Goal: Transaction & Acquisition: Download file/media

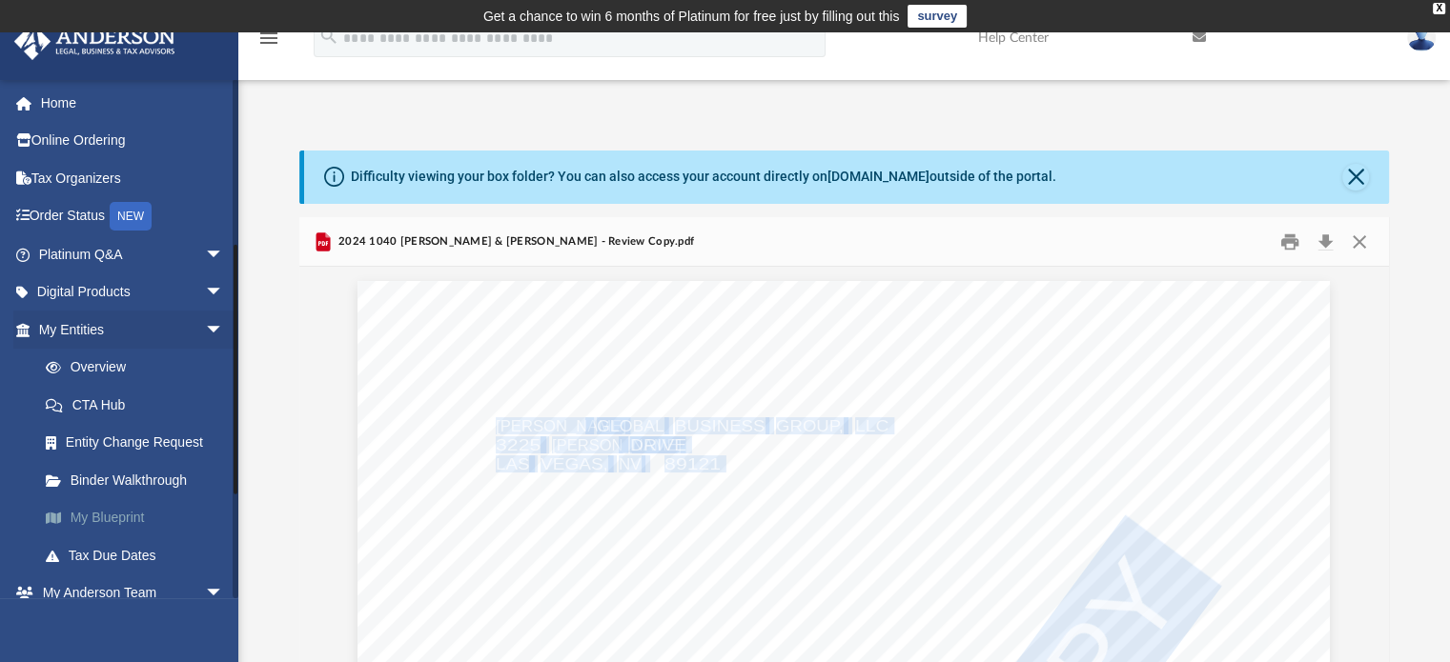
scroll to position [545, 0]
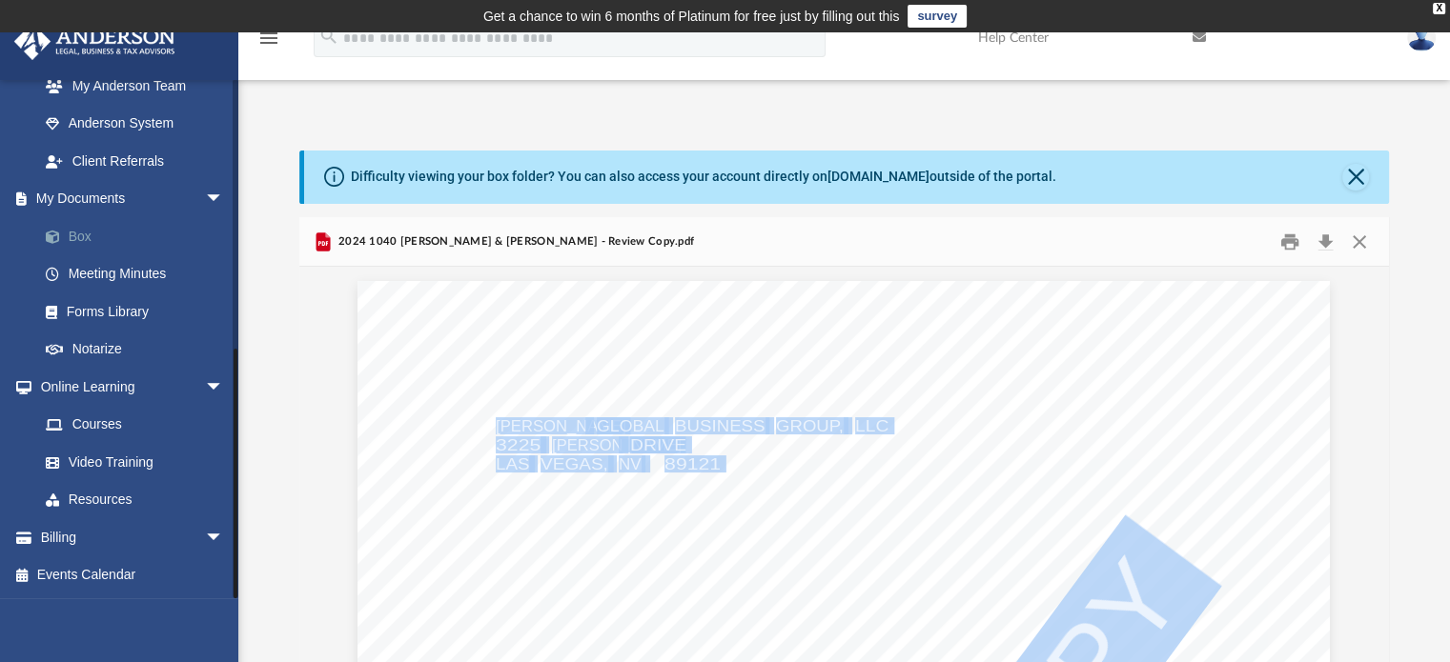
click at [78, 243] on link "Box" at bounding box center [140, 236] width 226 height 38
click at [70, 233] on link "Box" at bounding box center [140, 236] width 226 height 38
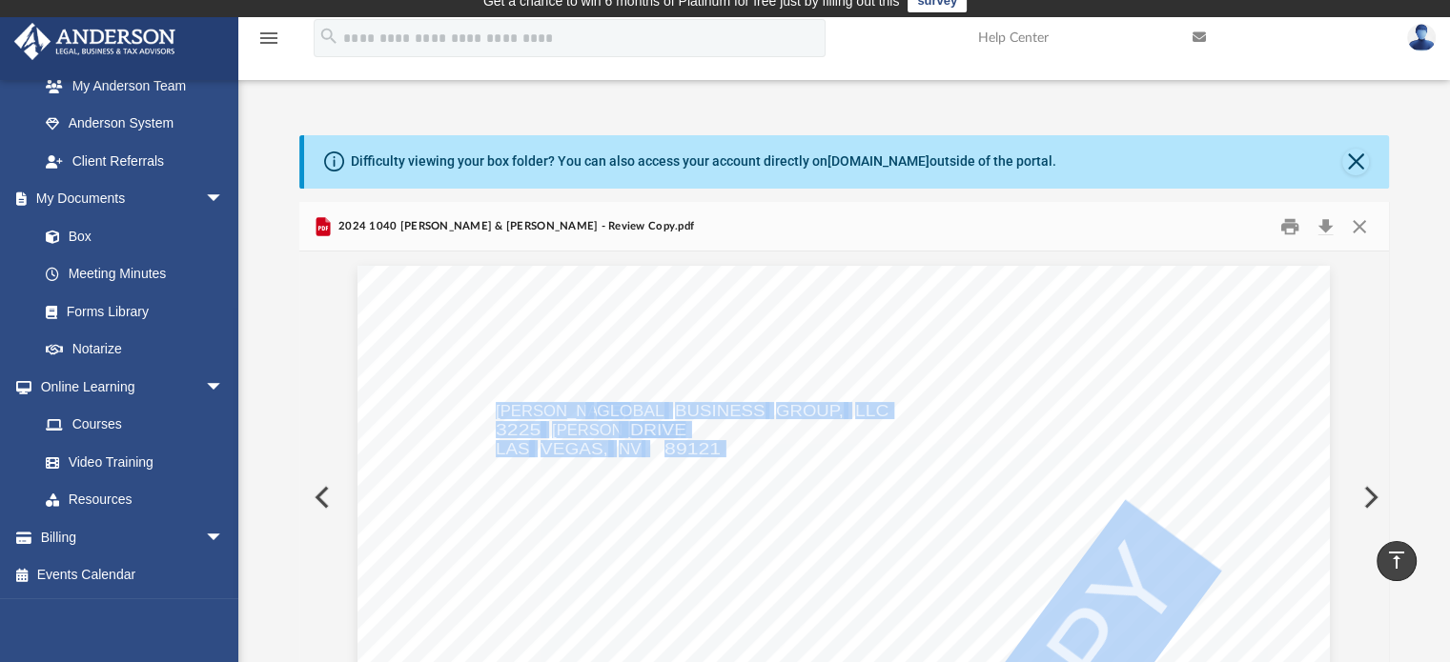
scroll to position [0, 0]
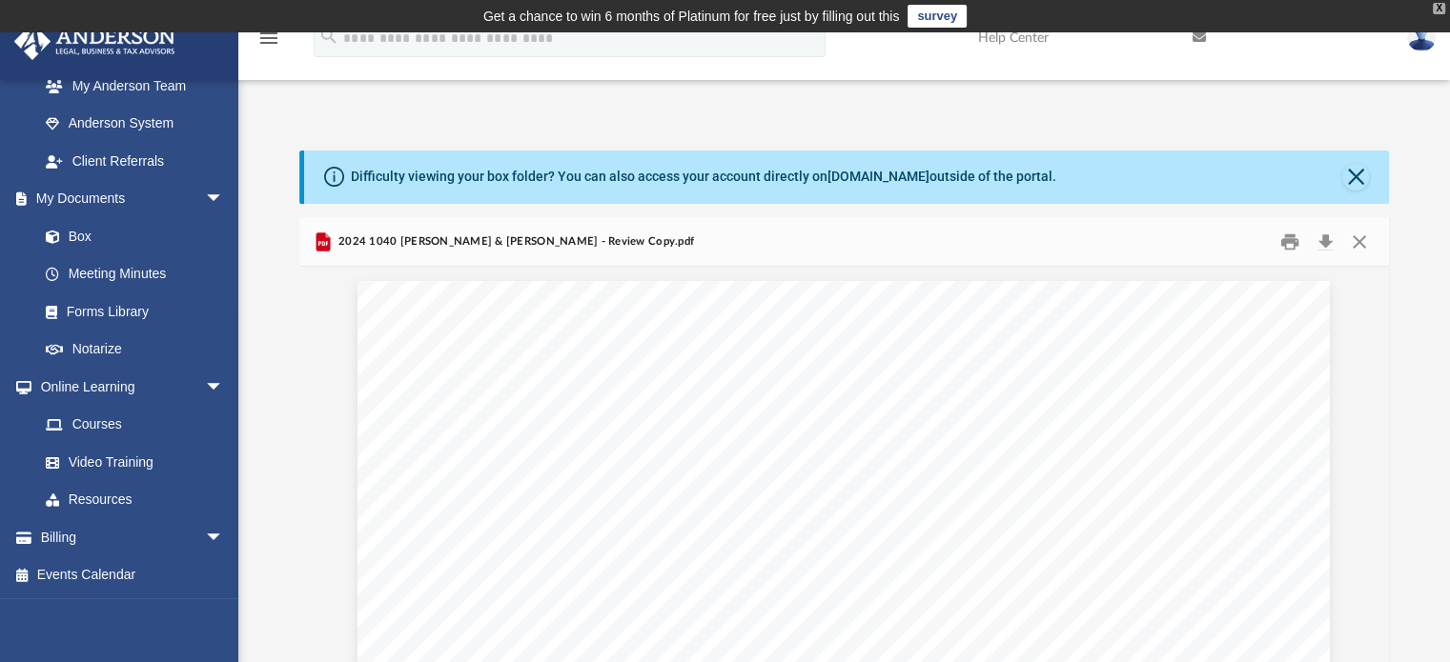
click at [1441, 4] on div "X" at bounding box center [1438, 8] width 12 height 11
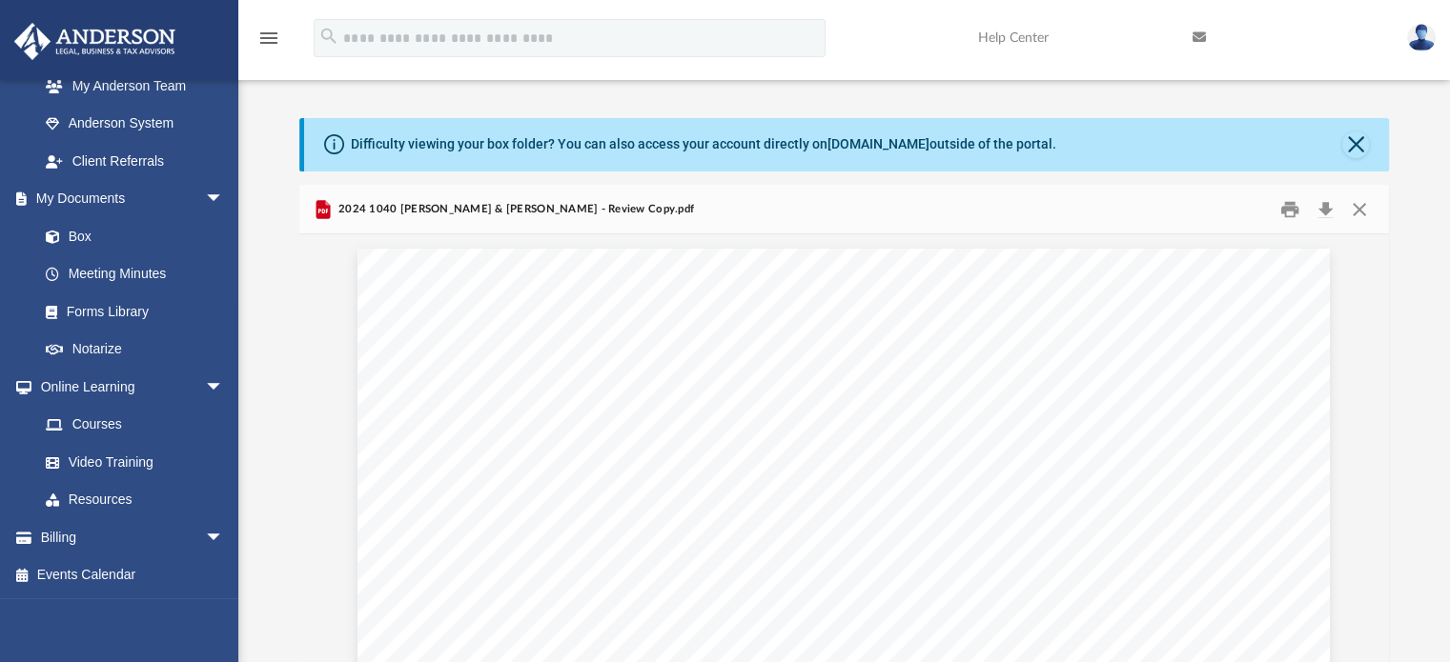
click at [265, 37] on icon "menu" at bounding box center [268, 38] width 23 height 23
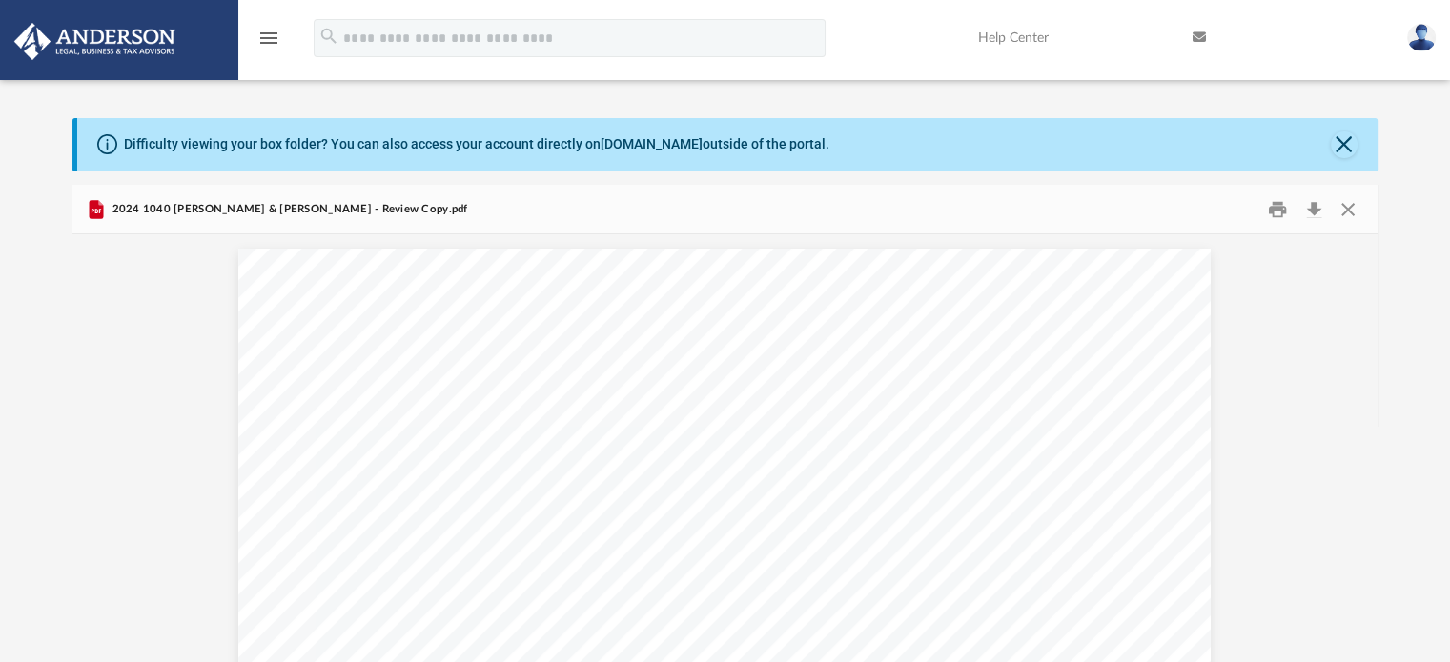
scroll to position [418, 1290]
click at [262, 30] on icon "menu" at bounding box center [268, 38] width 23 height 23
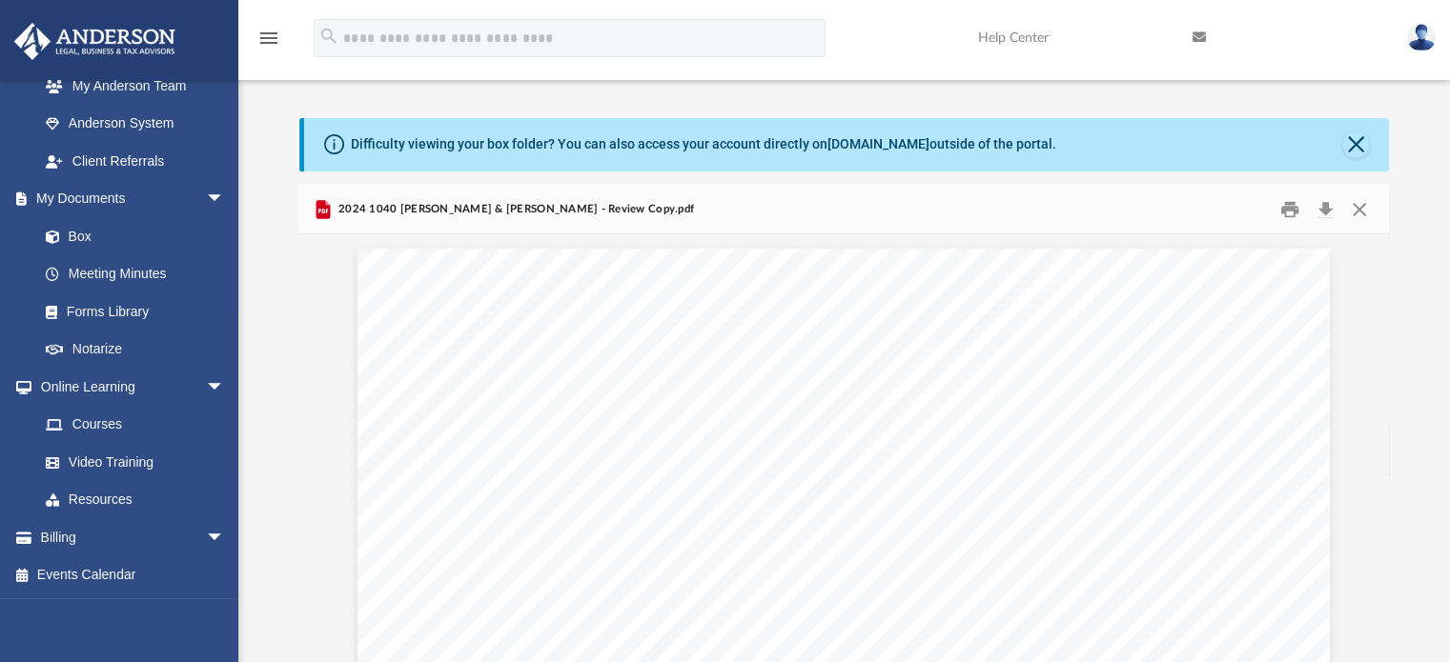
scroll to position [418, 1075]
click at [315, 470] on button "Preview" at bounding box center [320, 480] width 42 height 53
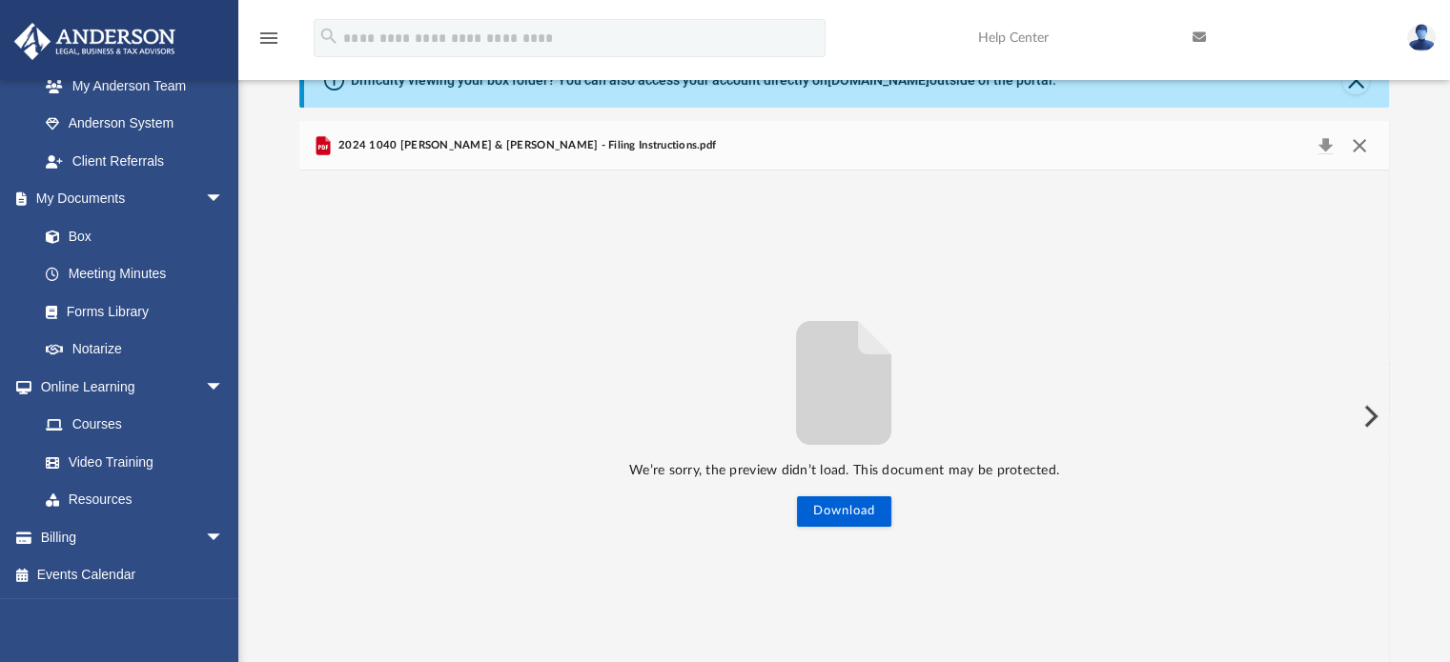
click at [1369, 146] on button "Close" at bounding box center [1359, 145] width 34 height 27
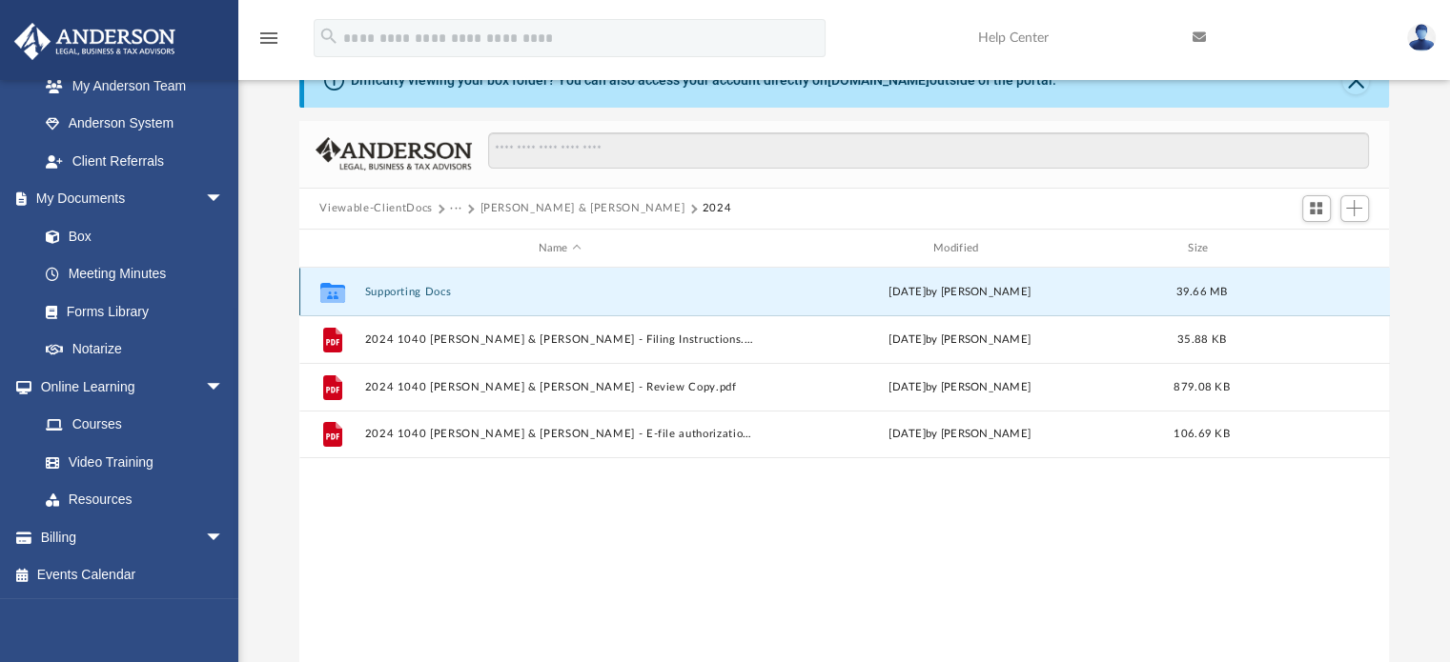
click at [405, 286] on button "Supporting Docs" at bounding box center [559, 292] width 391 height 12
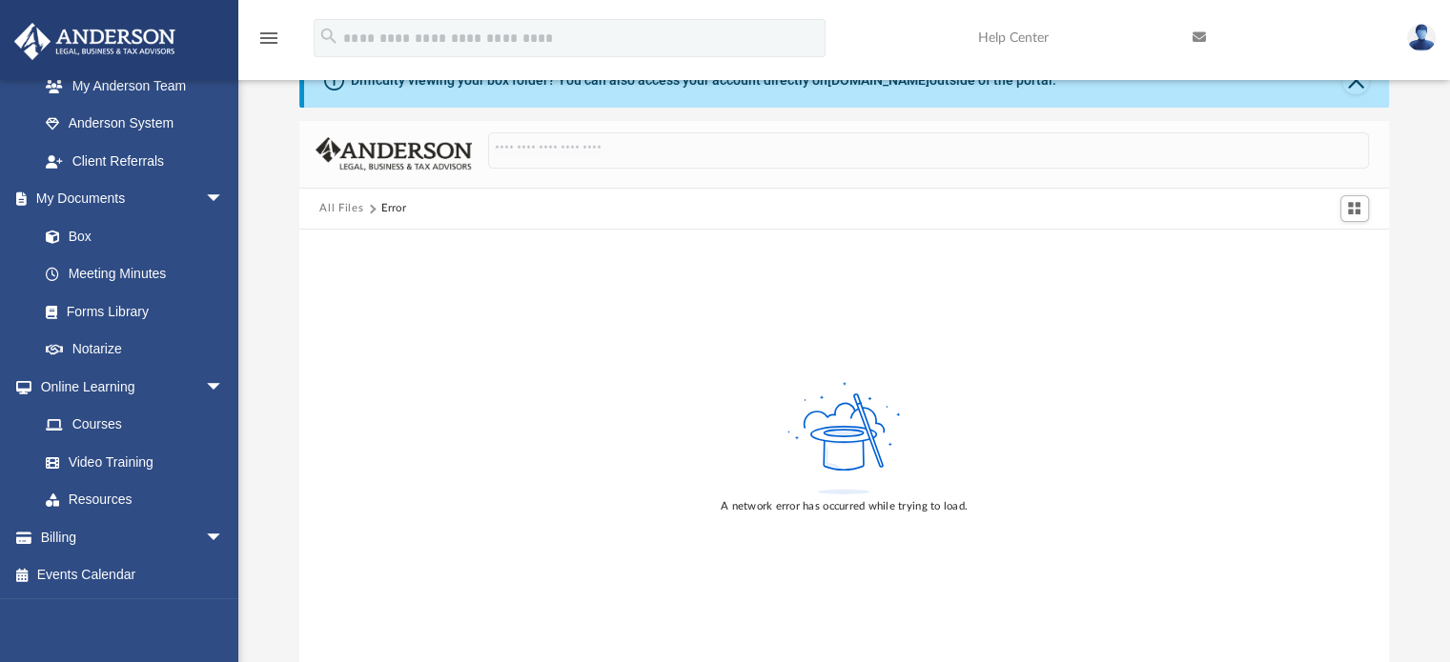
click at [334, 206] on button "All Files" at bounding box center [341, 208] width 44 height 17
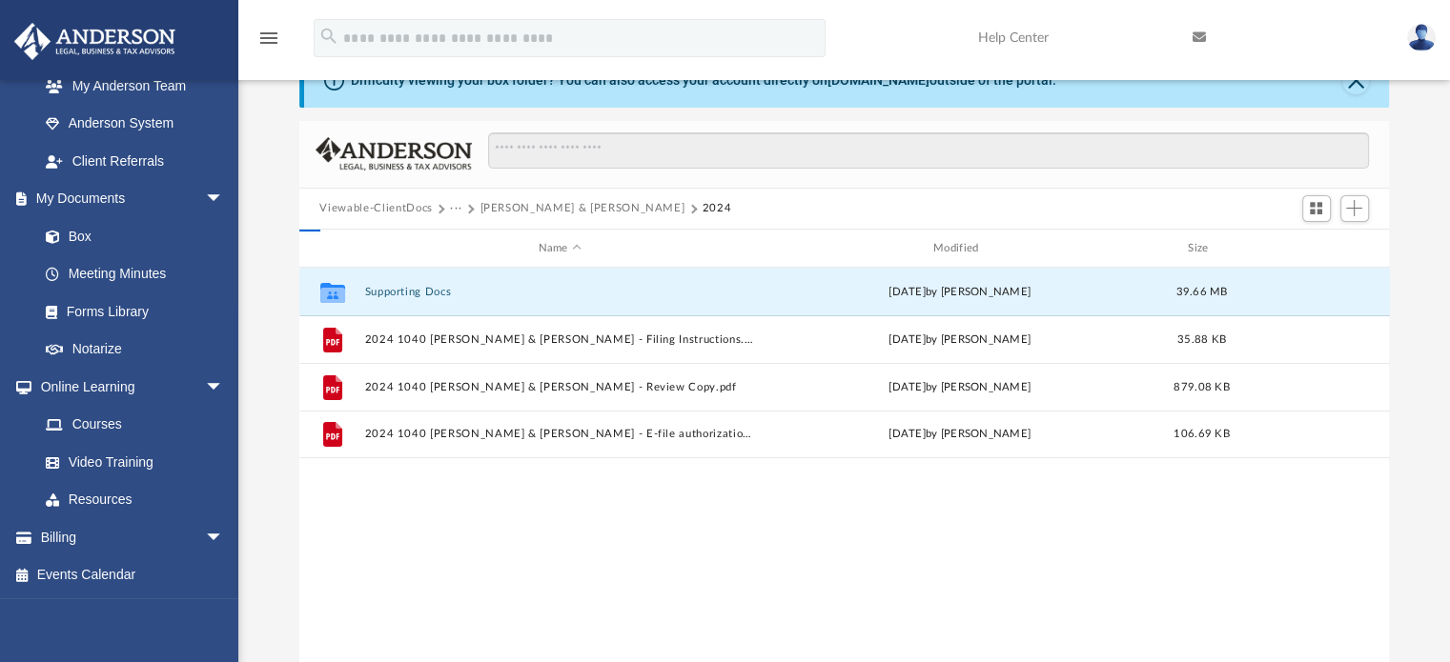
scroll to position [418, 1075]
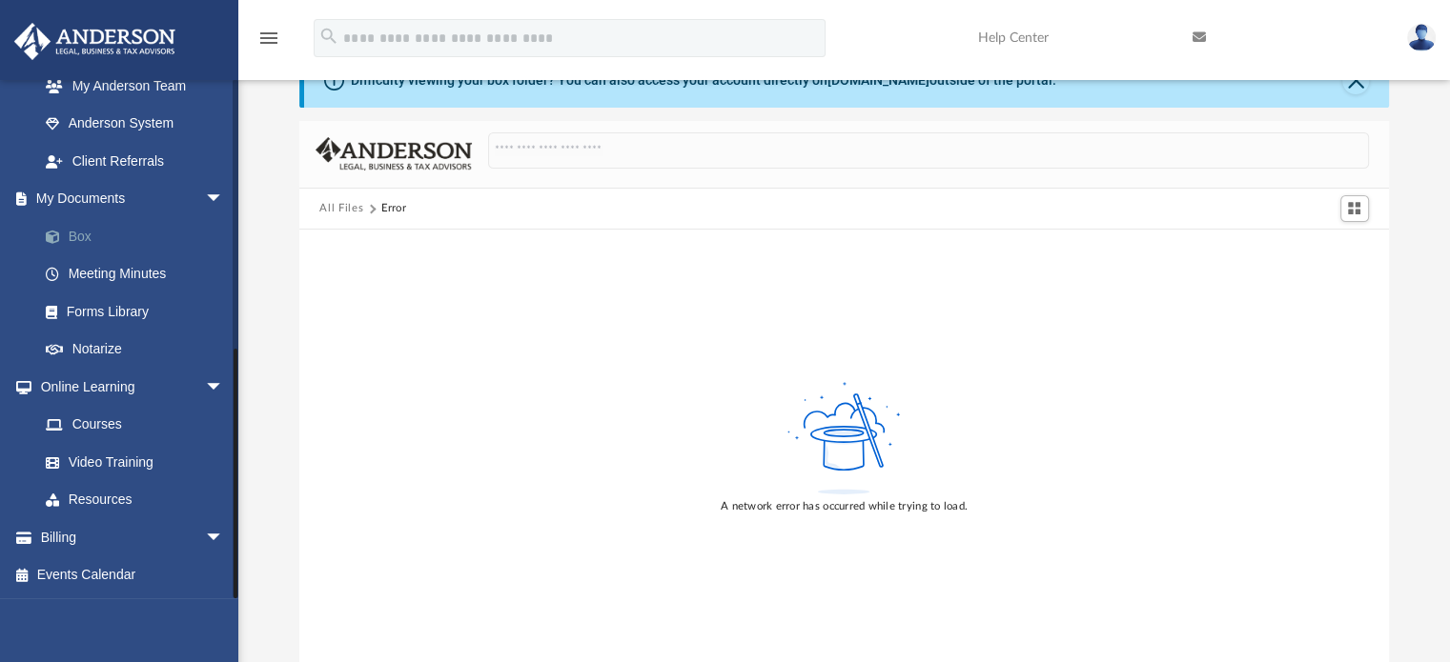
click at [118, 240] on link "Box" at bounding box center [140, 236] width 226 height 38
click at [71, 230] on link "Box" at bounding box center [140, 236] width 226 height 38
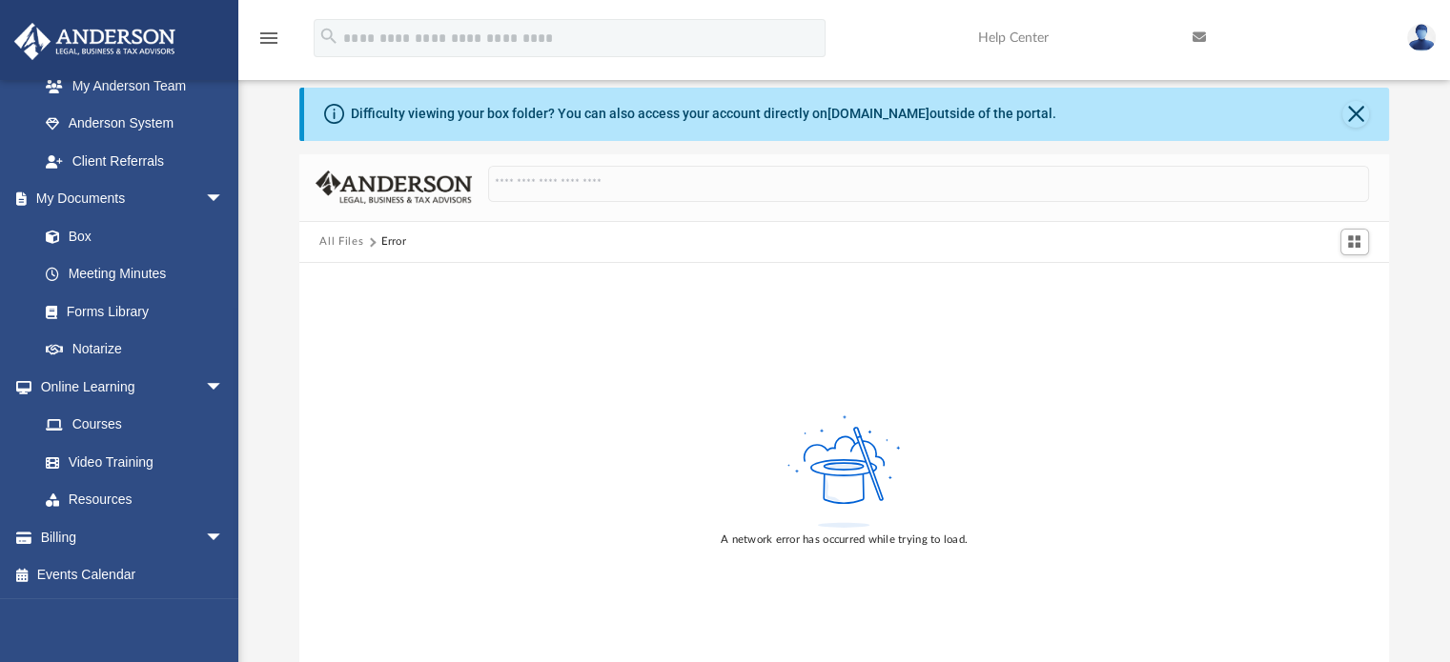
scroll to position [0, 0]
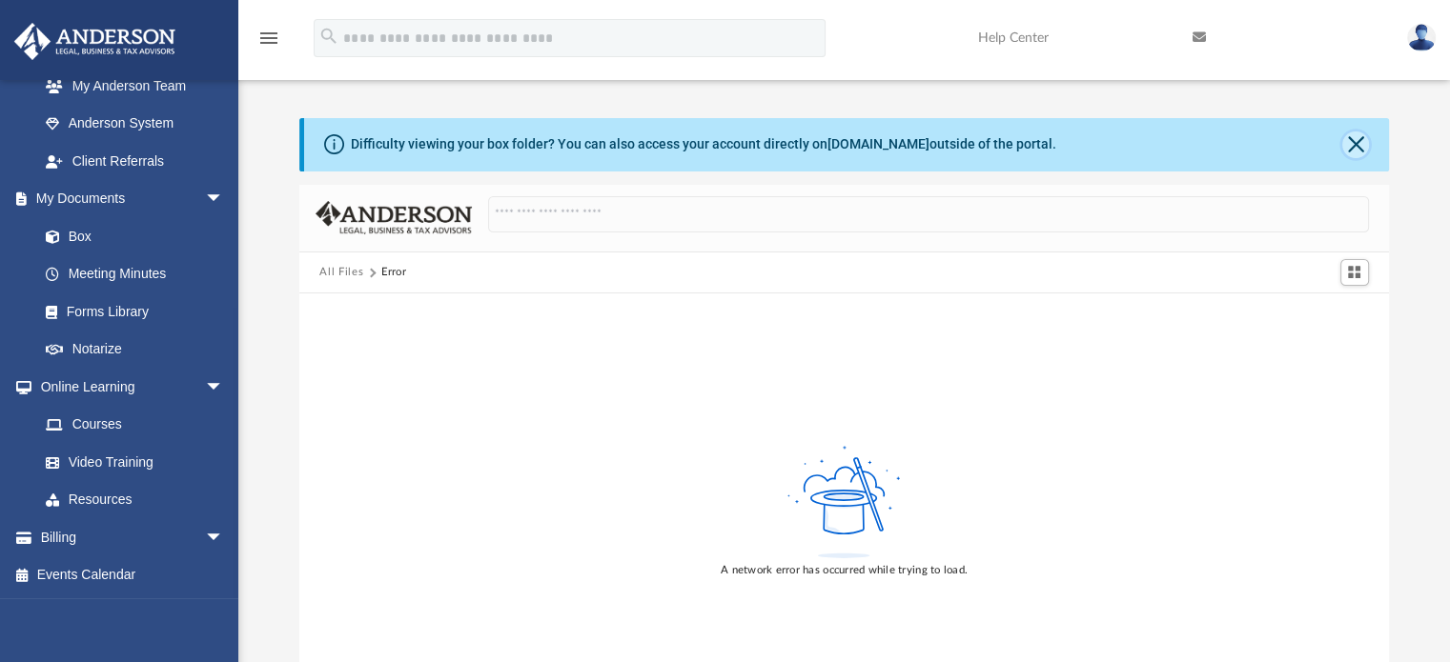
click at [1352, 155] on button "Close" at bounding box center [1355, 145] width 27 height 27
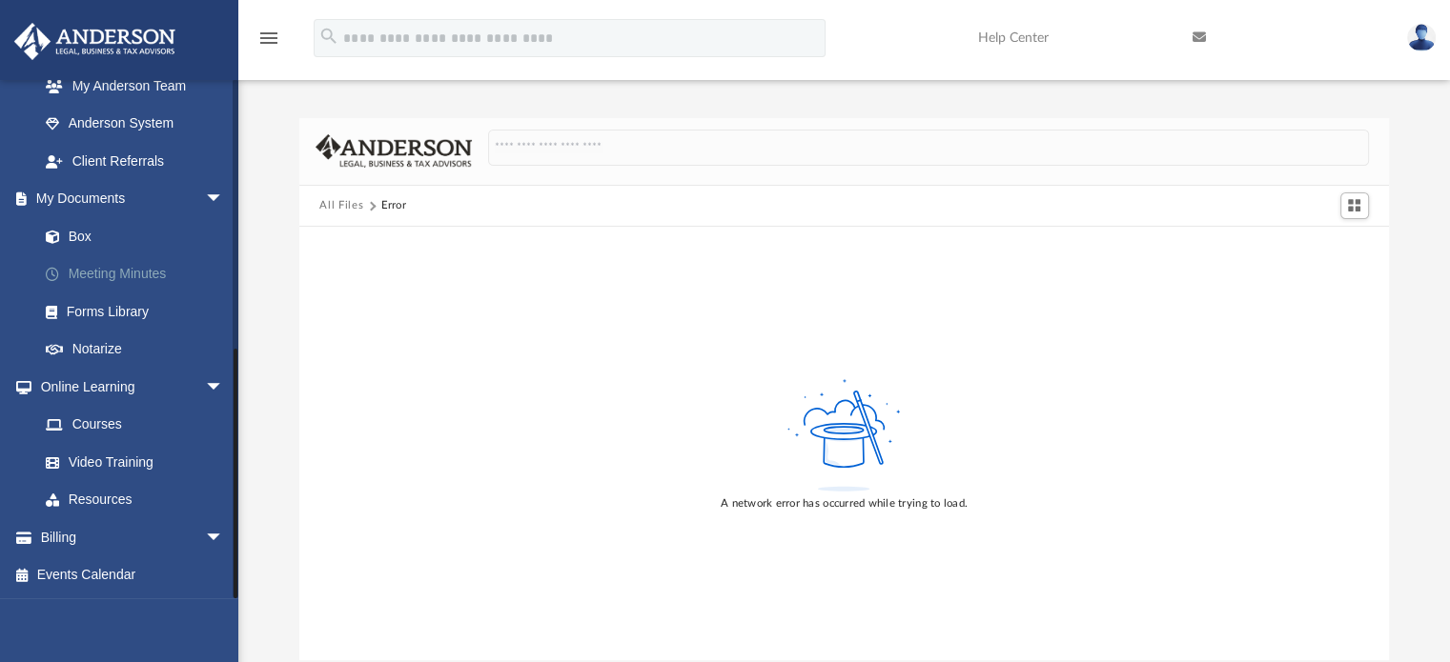
click at [130, 270] on link "Meeting Minutes" at bounding box center [140, 274] width 226 height 38
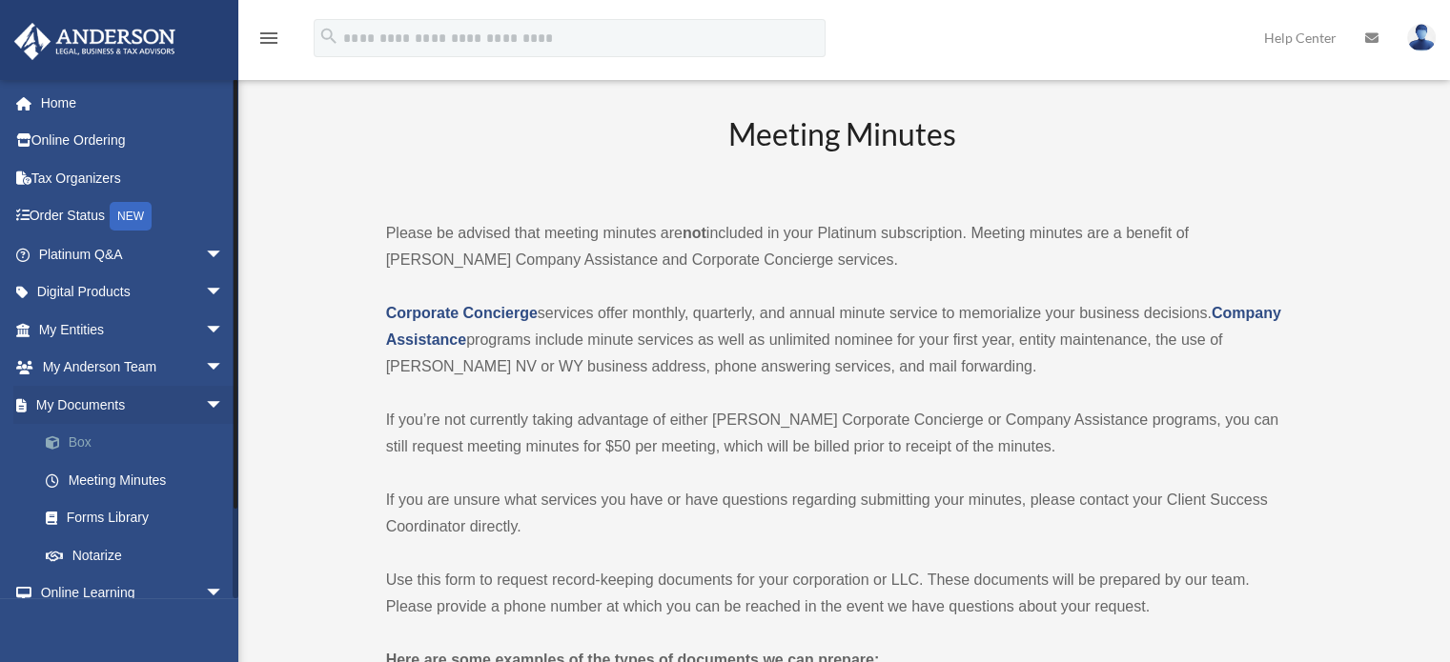
click at [80, 439] on link "Box" at bounding box center [140, 443] width 226 height 38
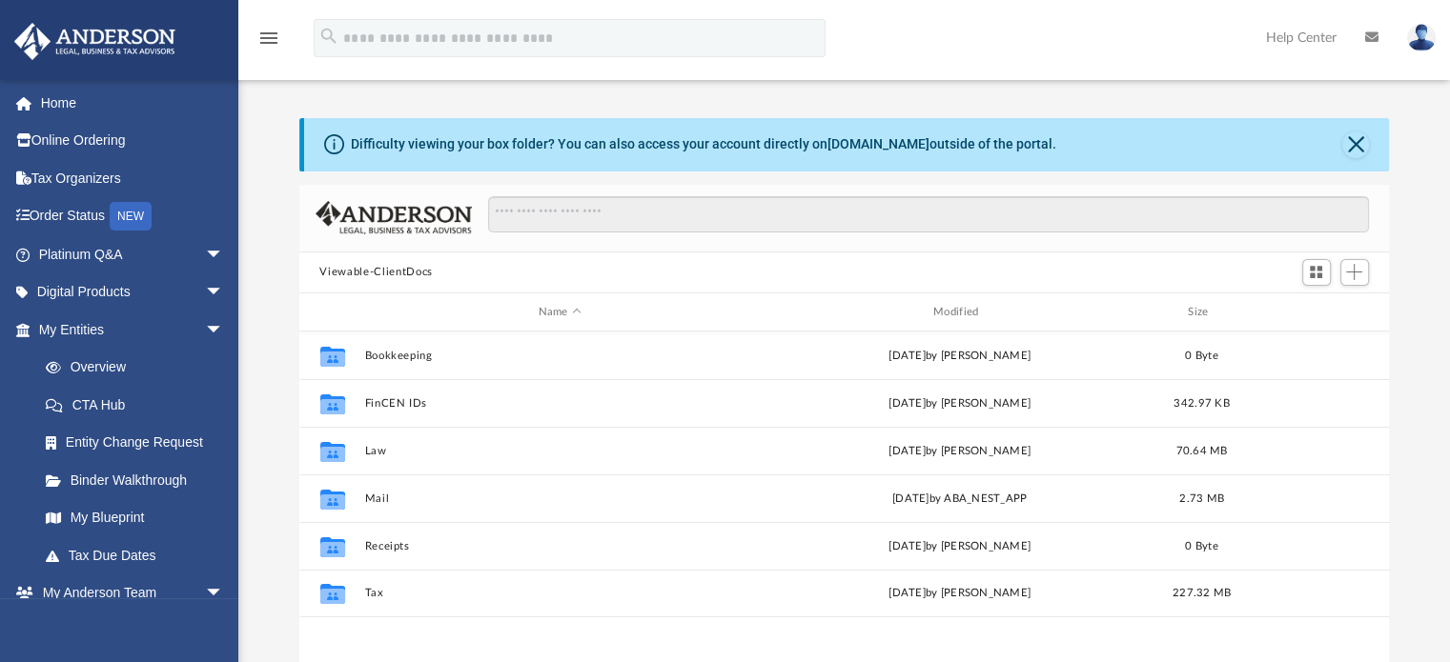
scroll to position [418, 1075]
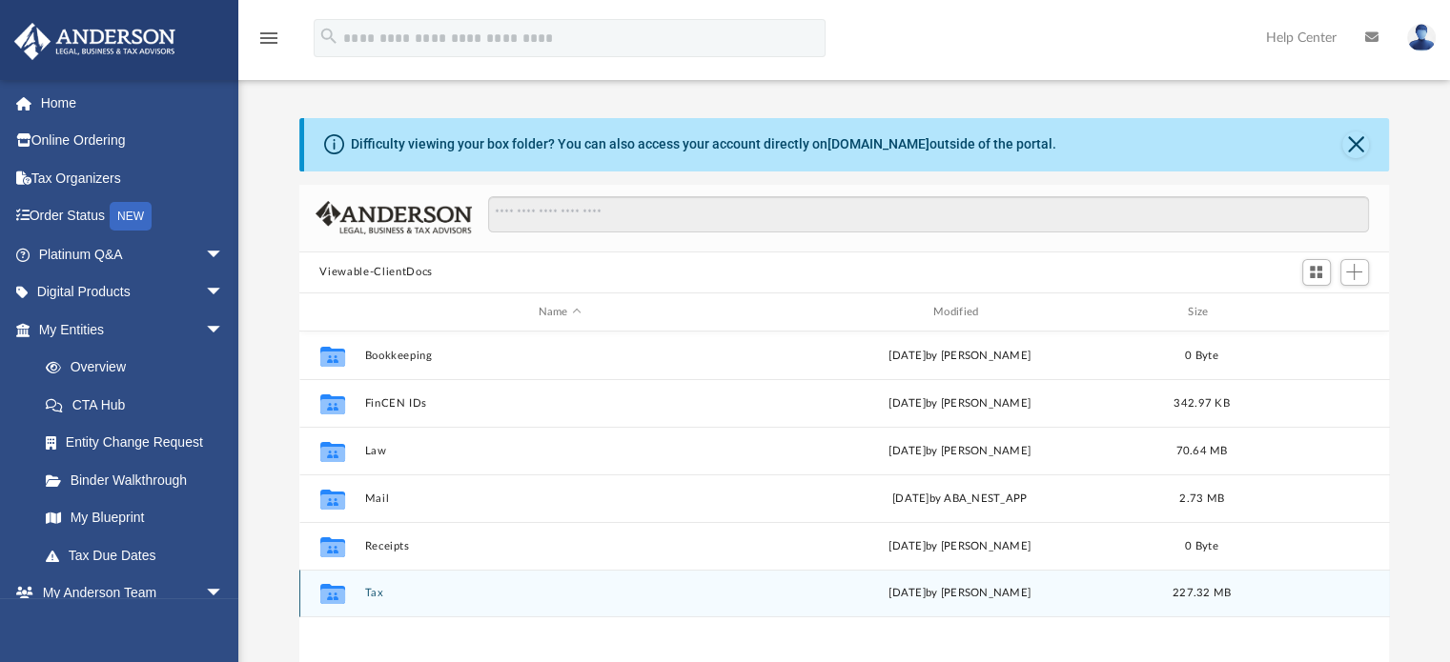
click at [417, 597] on button "Tax" at bounding box center [559, 594] width 391 height 12
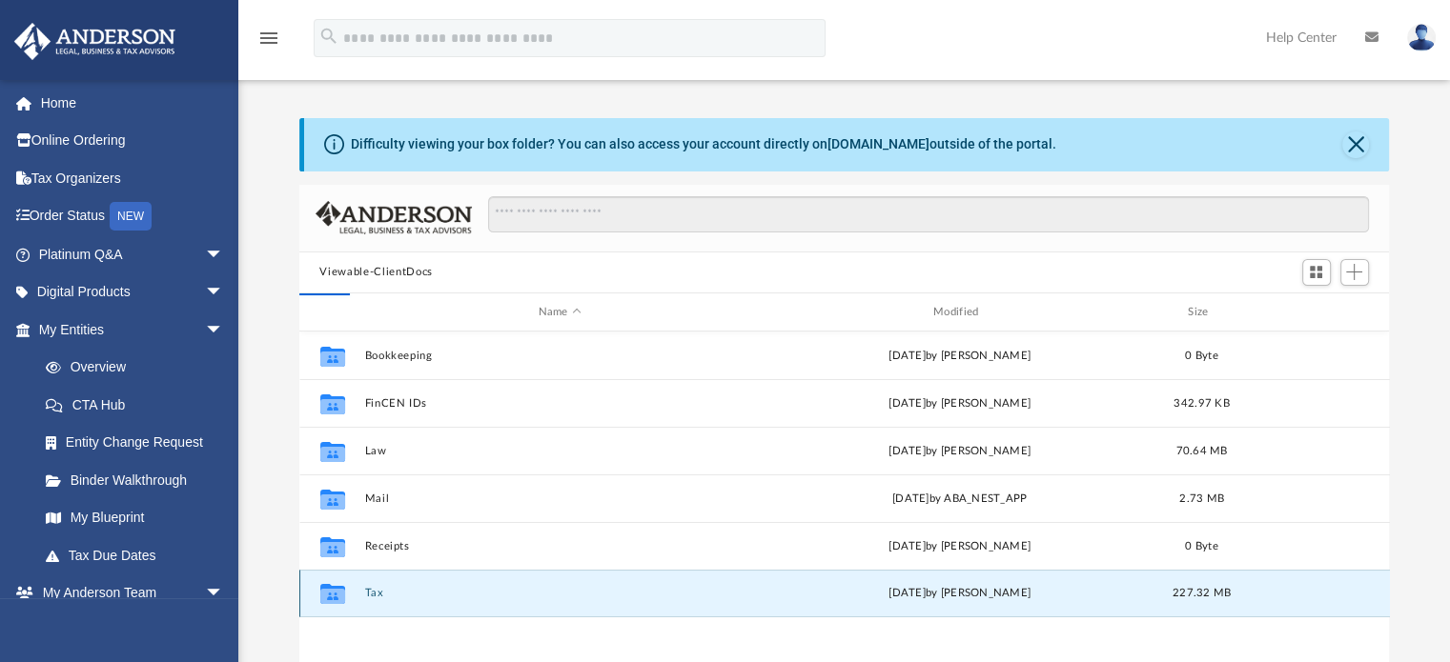
click at [425, 598] on button "Tax" at bounding box center [559, 594] width 391 height 12
click at [335, 593] on icon "grid" at bounding box center [331, 594] width 25 height 20
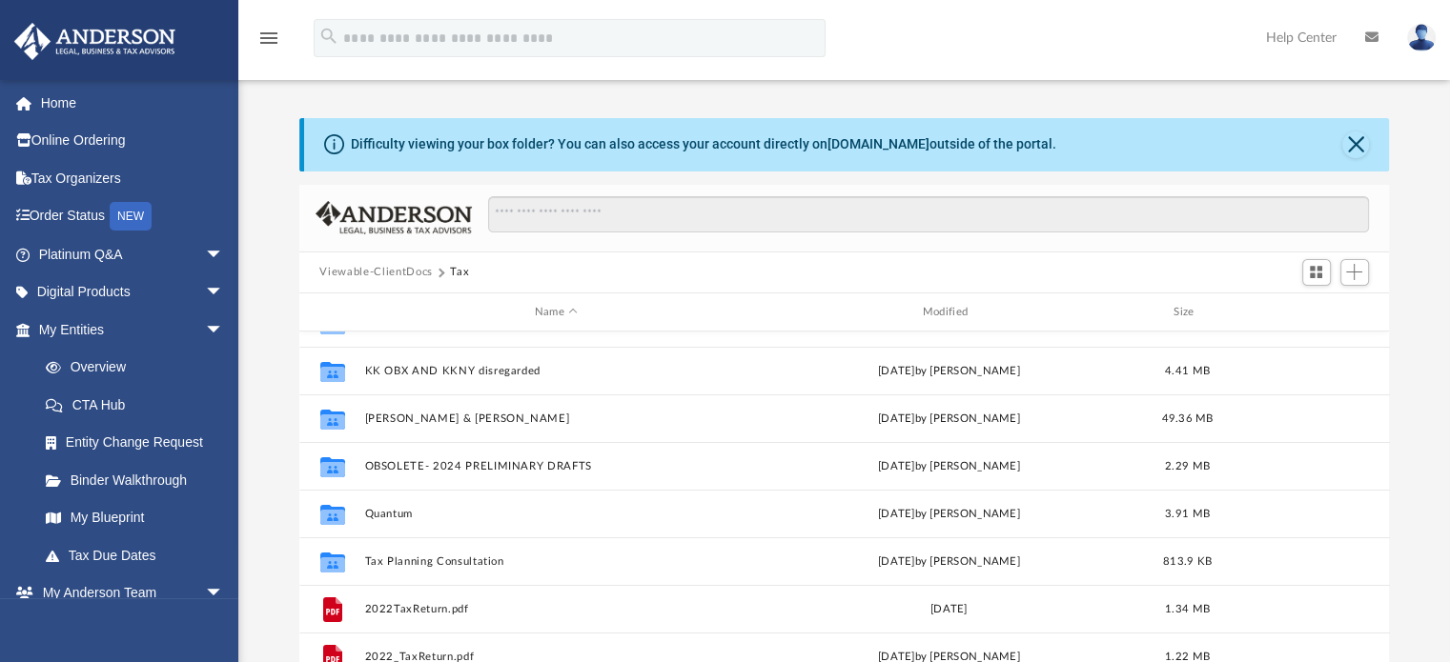
scroll to position [95, 0]
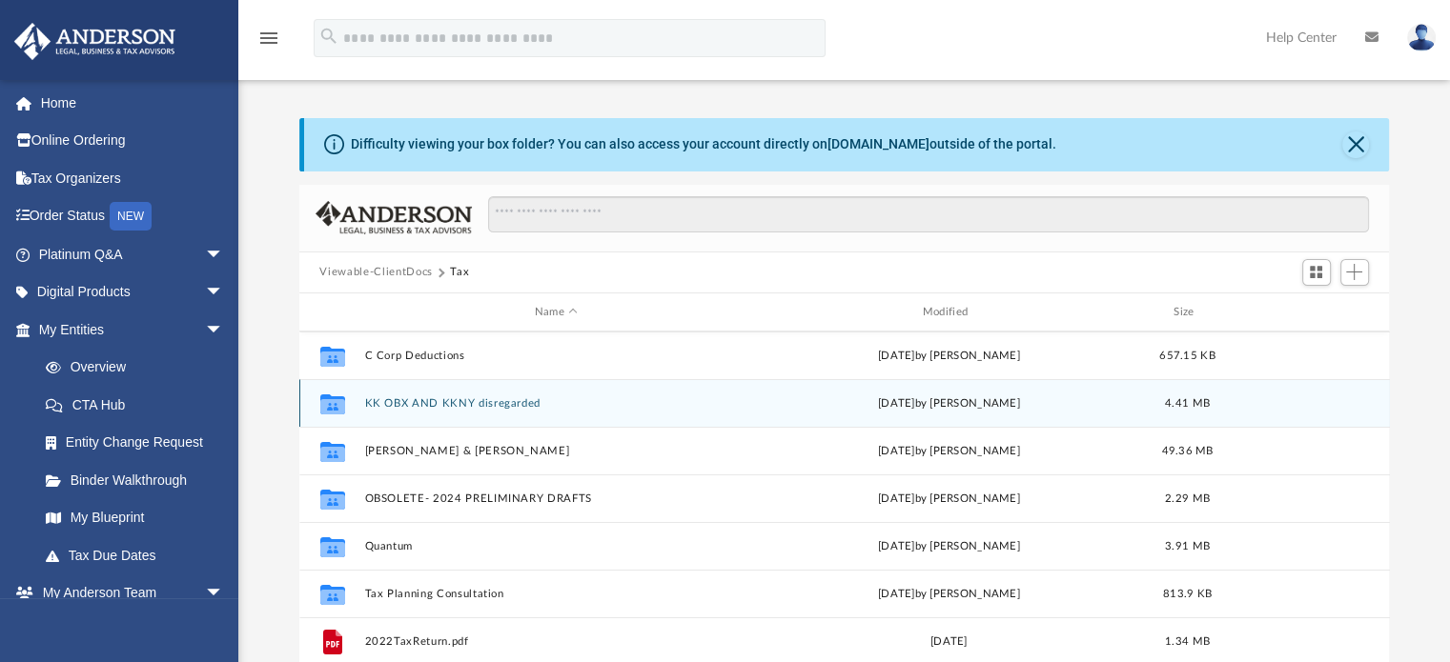
click at [496, 397] on button "KK OBX AND KKNY disregarded" at bounding box center [556, 403] width 384 height 12
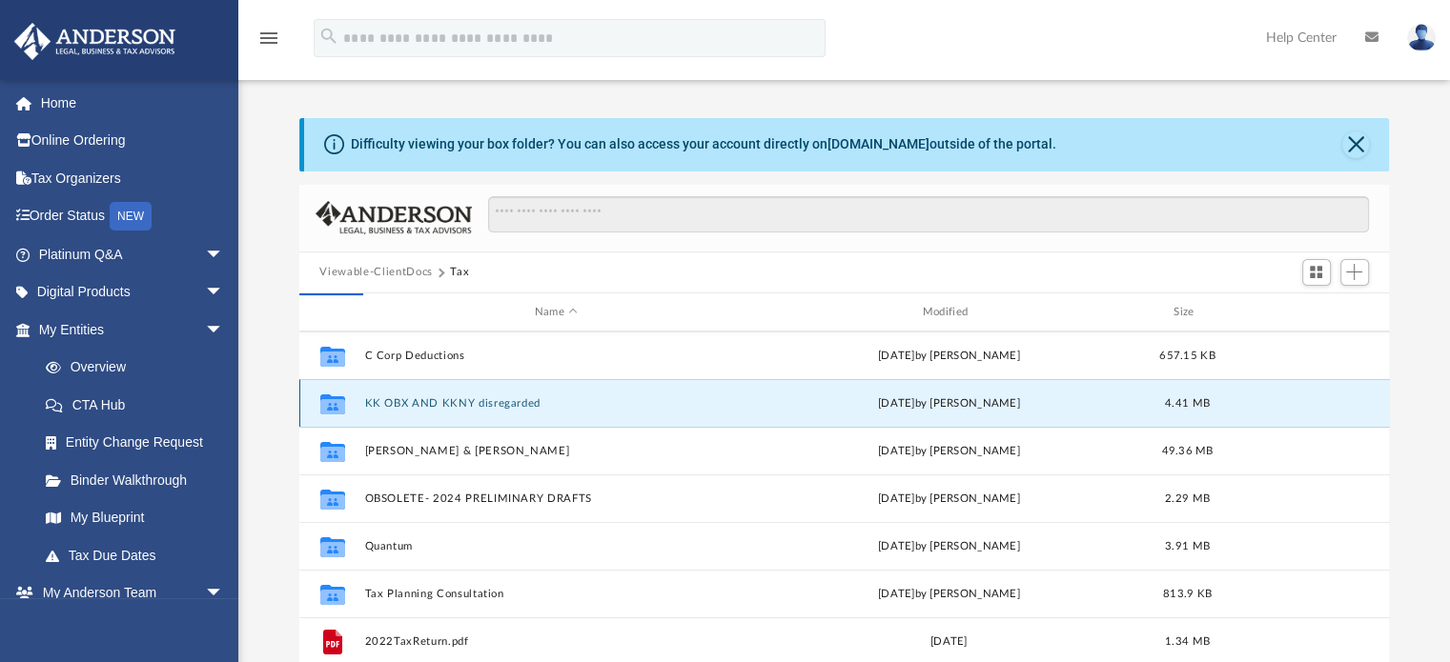
click at [496, 396] on div "Collaborated Folder KK OBX AND KKNY disregarded Tue Apr 22 2025 by Lydia Kersey…" at bounding box center [844, 403] width 1090 height 48
click at [330, 404] on icon "grid" at bounding box center [331, 405] width 25 height 20
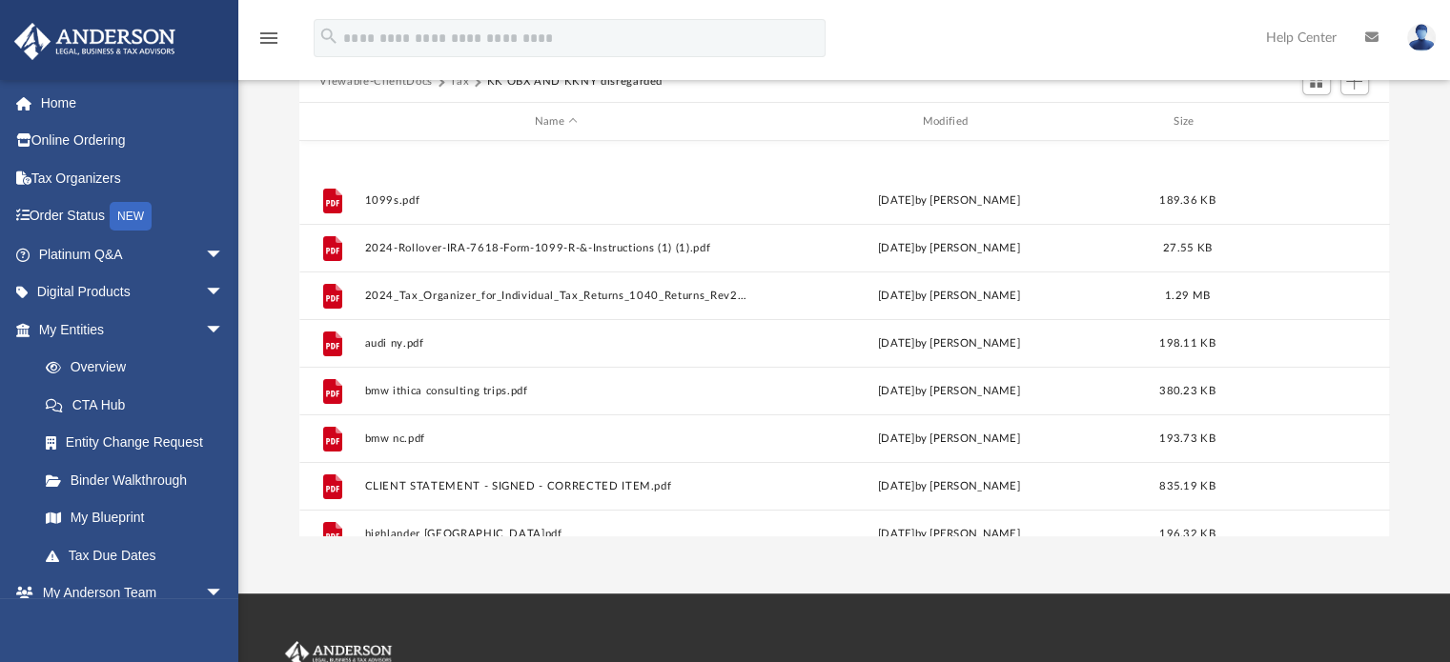
scroll to position [320, 0]
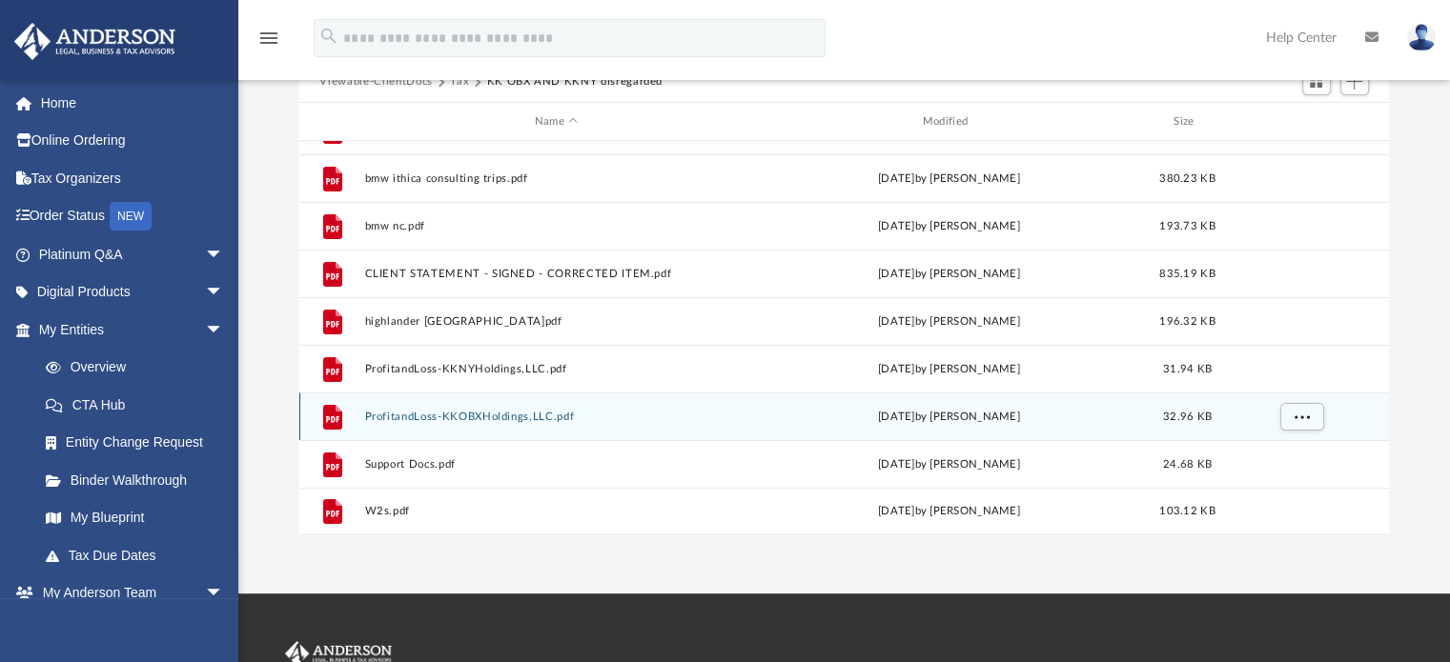
click at [532, 418] on button "ProfitandLoss-KKOBXHoldings,LLC.pdf" at bounding box center [556, 417] width 384 height 12
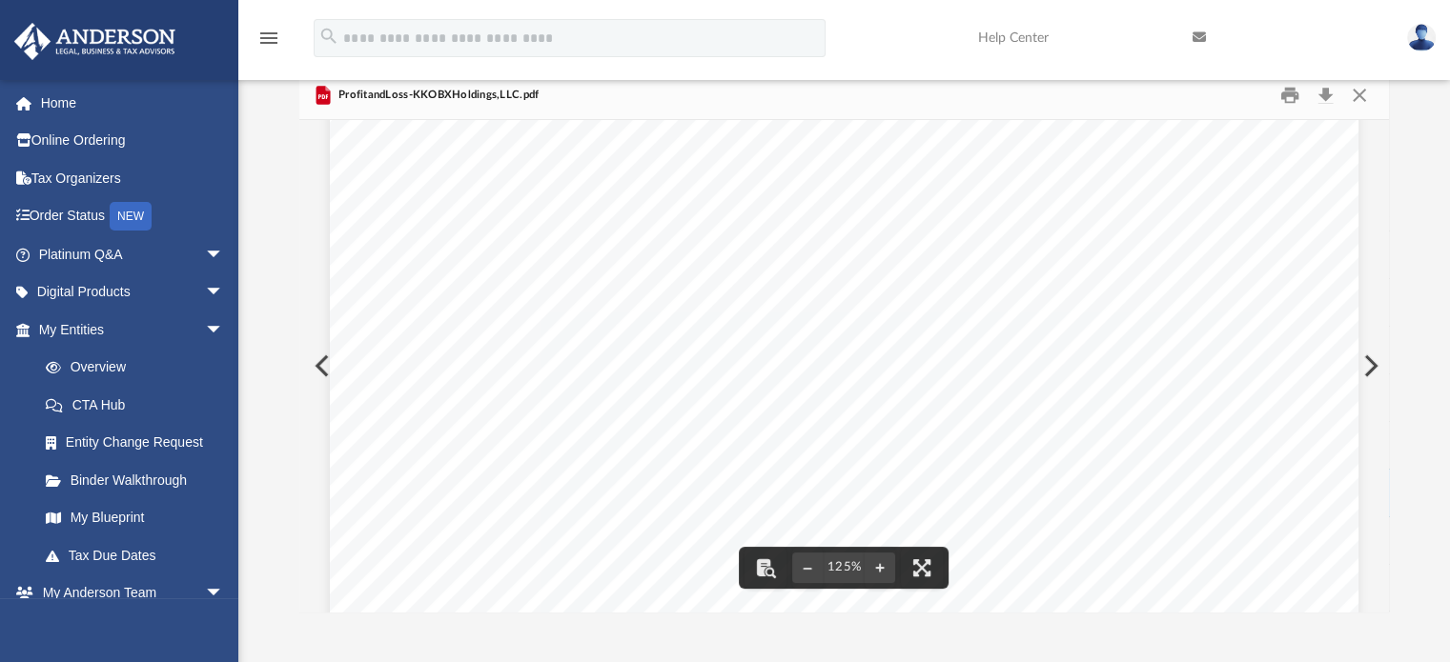
scroll to position [0, 0]
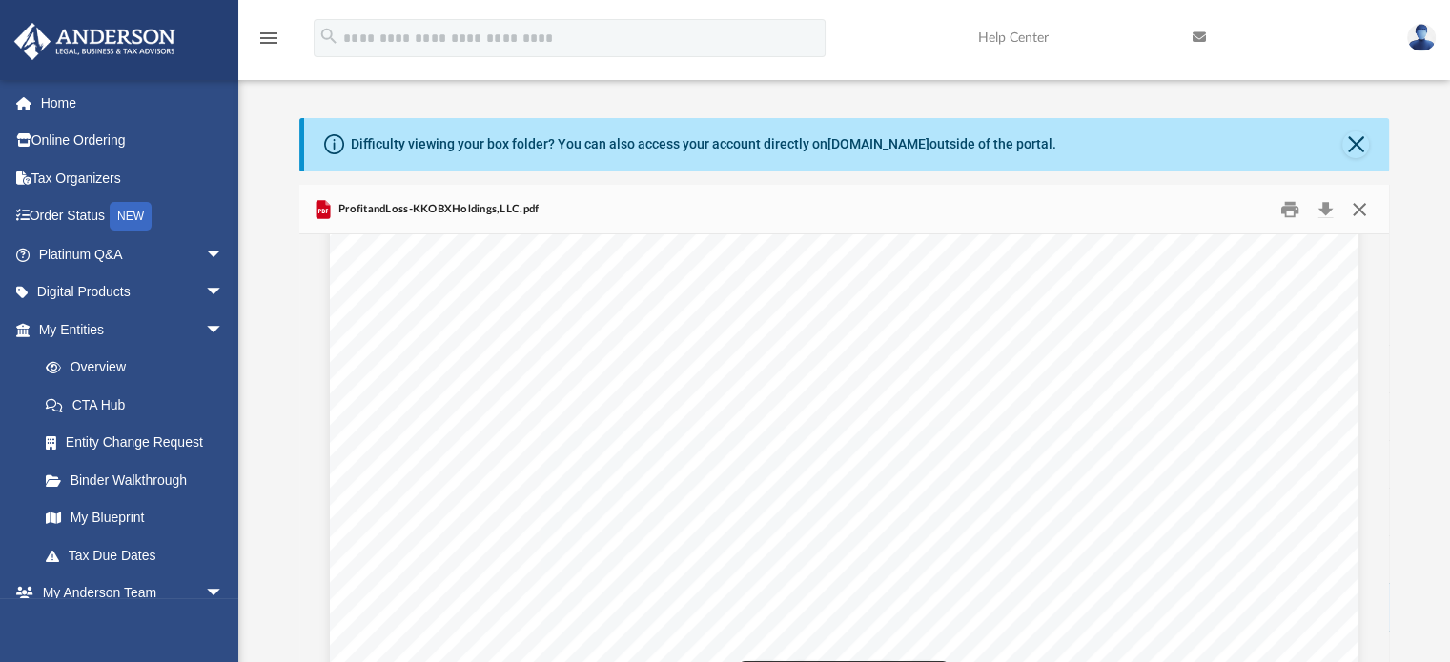
click at [1359, 211] on button "Close" at bounding box center [1359, 209] width 34 height 30
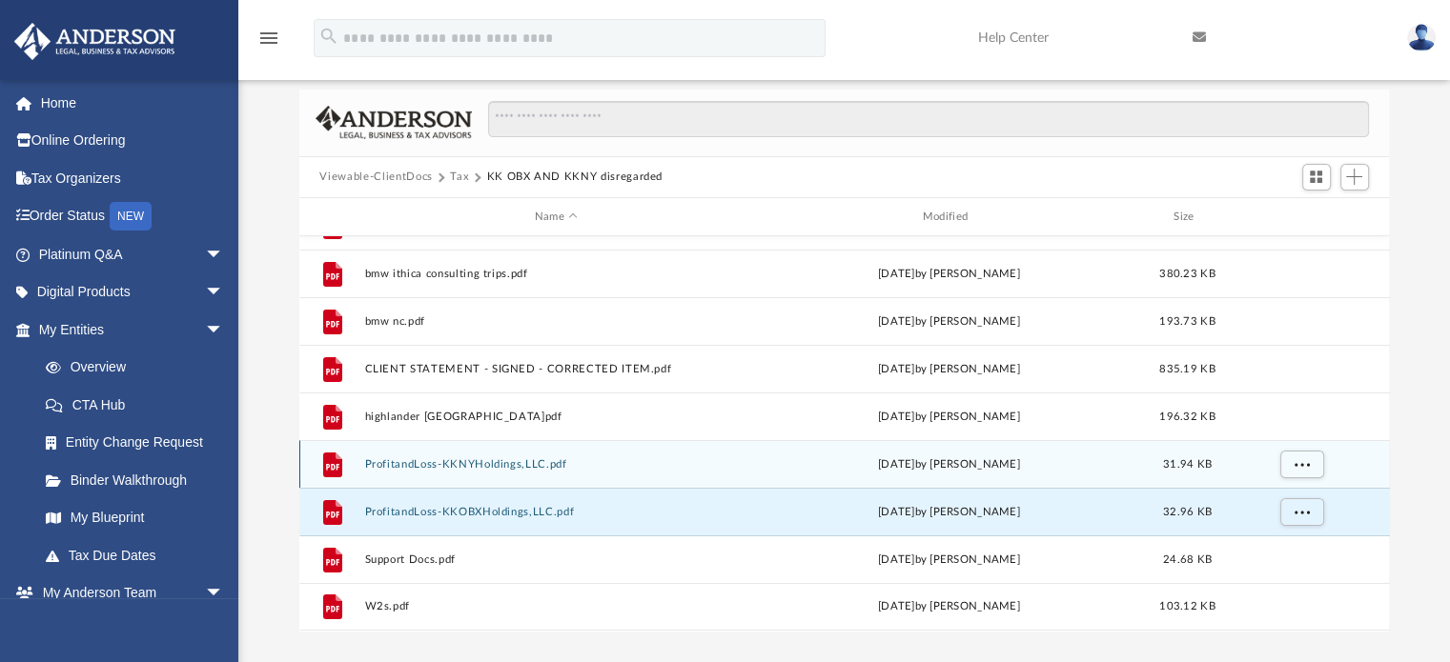
scroll to position [191, 0]
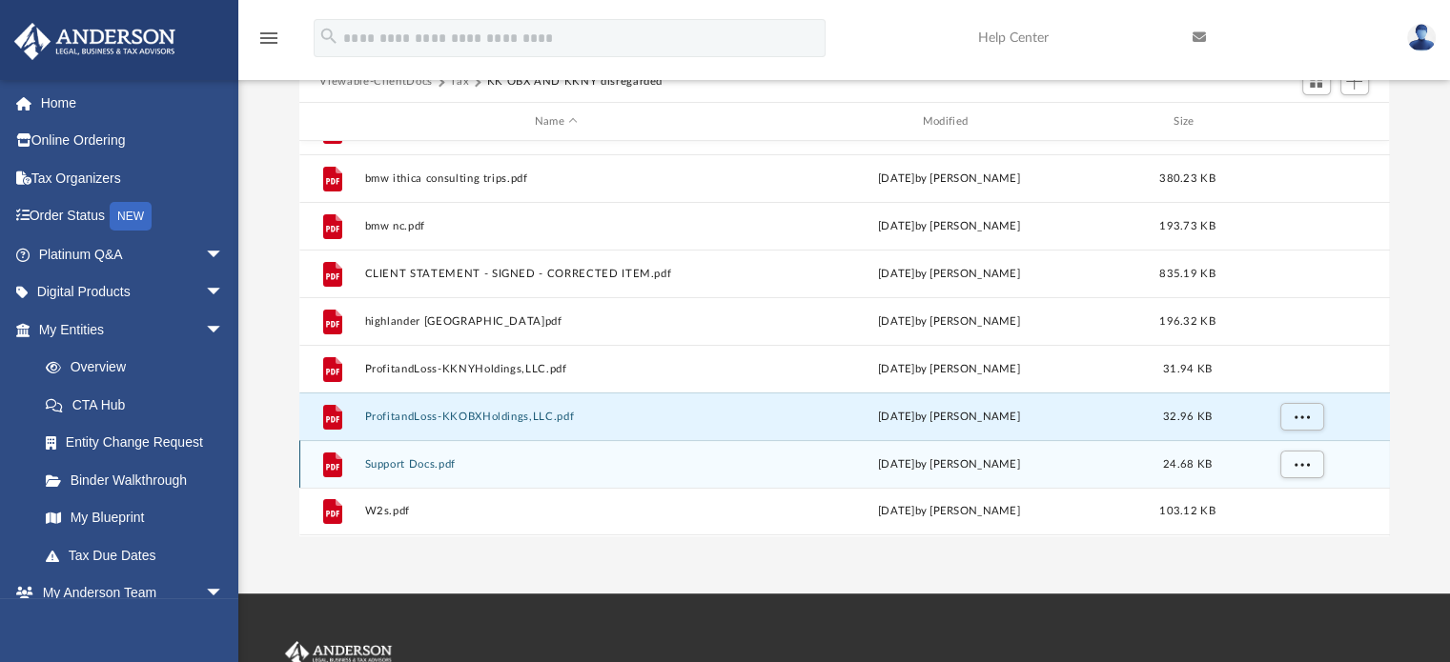
click at [419, 468] on button "Support Docs.pdf" at bounding box center [556, 464] width 384 height 12
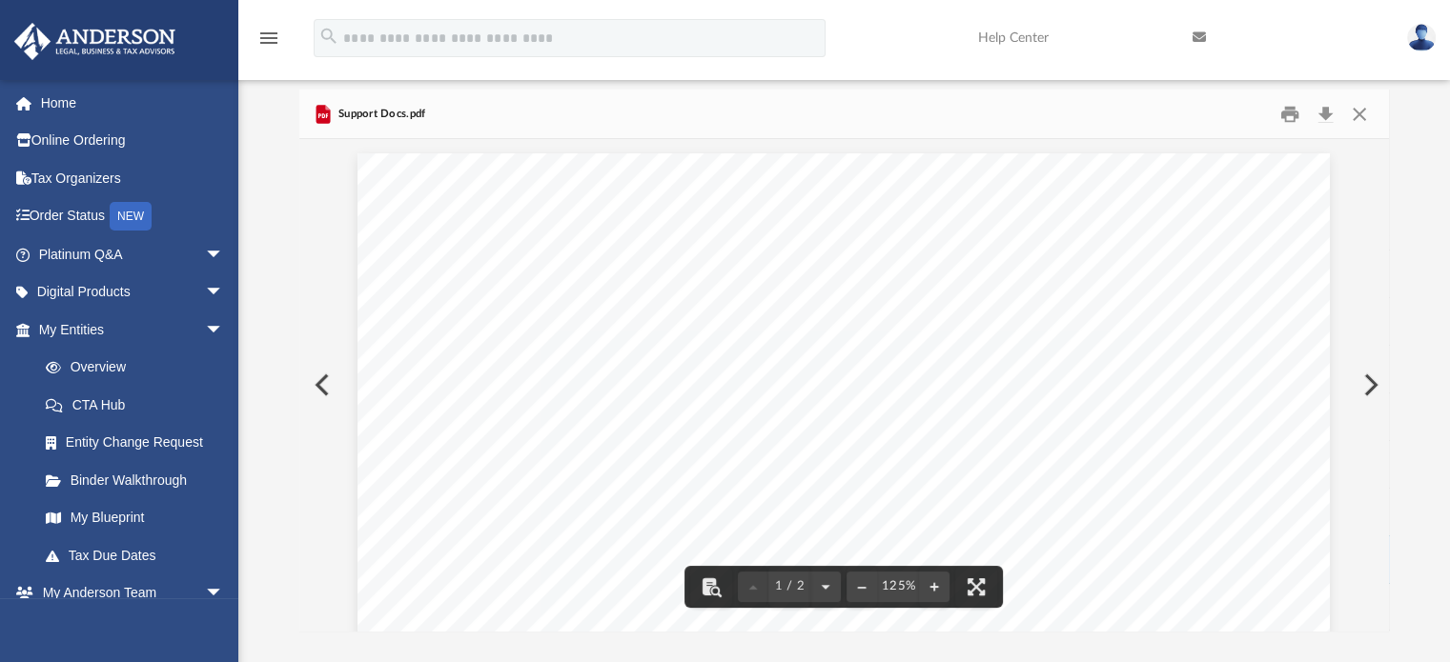
scroll to position [0, 0]
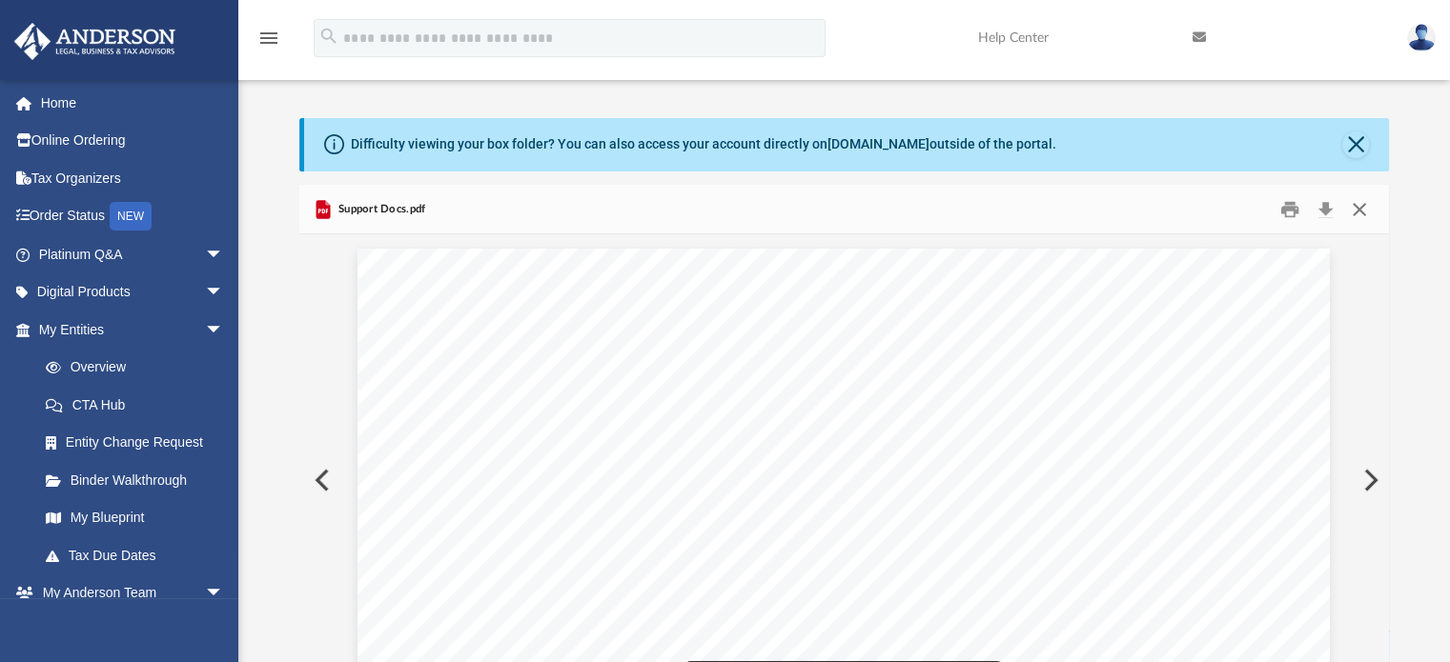
click at [1360, 202] on button "Close" at bounding box center [1359, 209] width 34 height 30
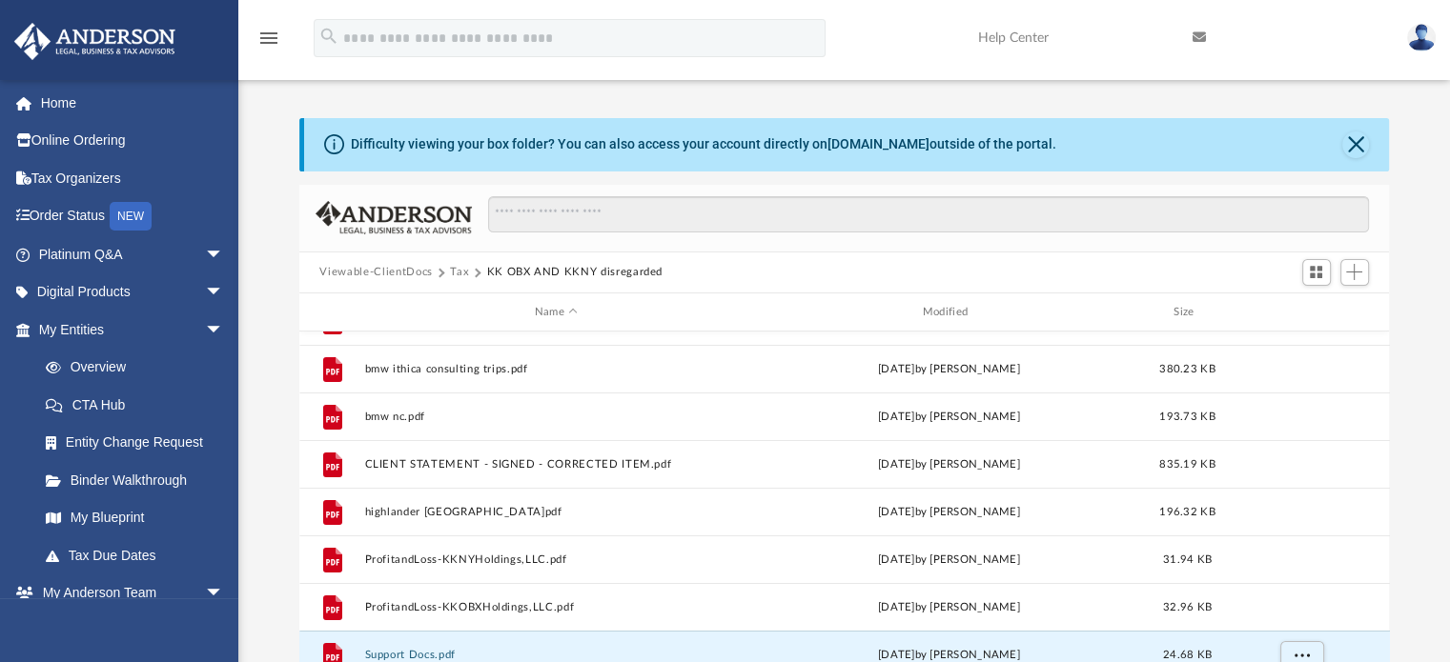
scroll to position [15, 0]
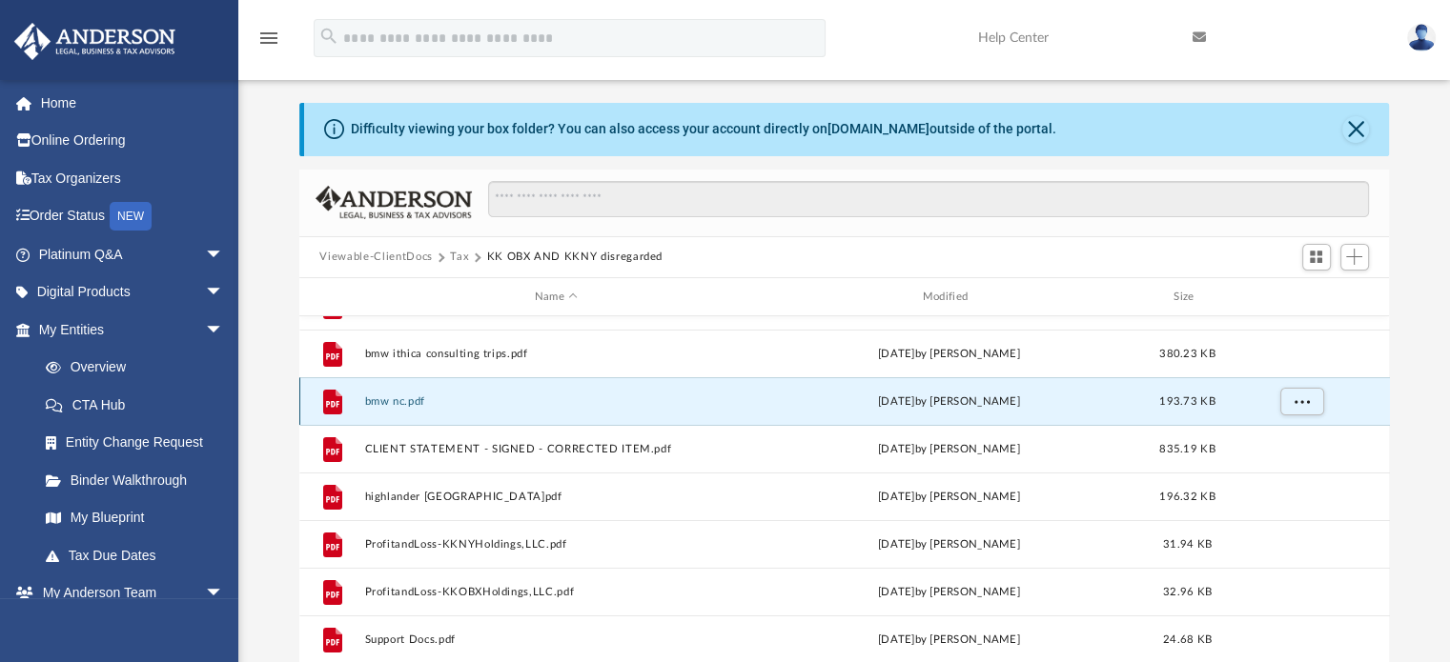
click at [398, 400] on button "bmw nc.pdf" at bounding box center [556, 402] width 384 height 12
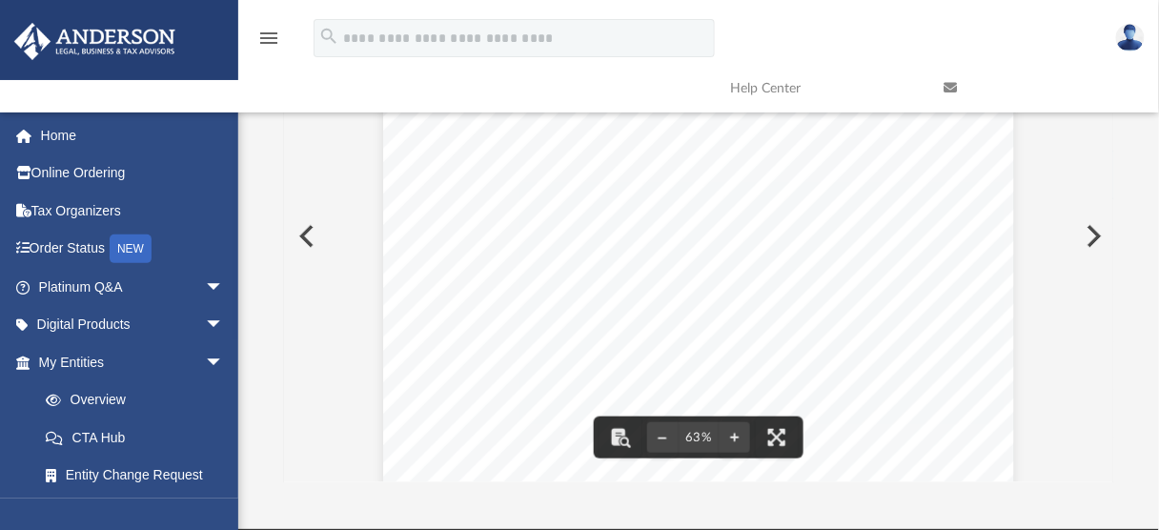
scroll to position [0, 0]
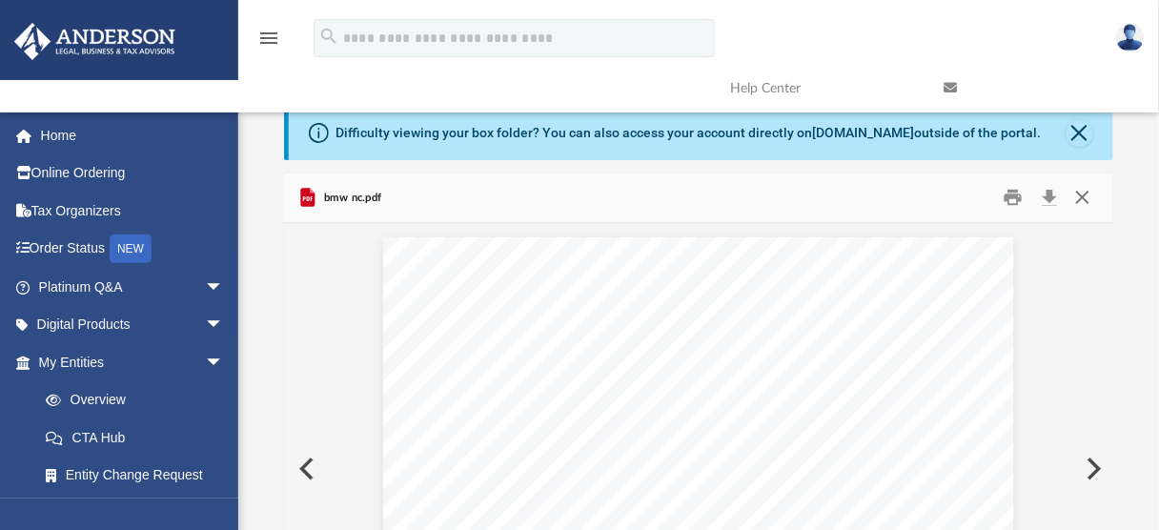
click at [1074, 194] on button "Close" at bounding box center [1083, 198] width 34 height 30
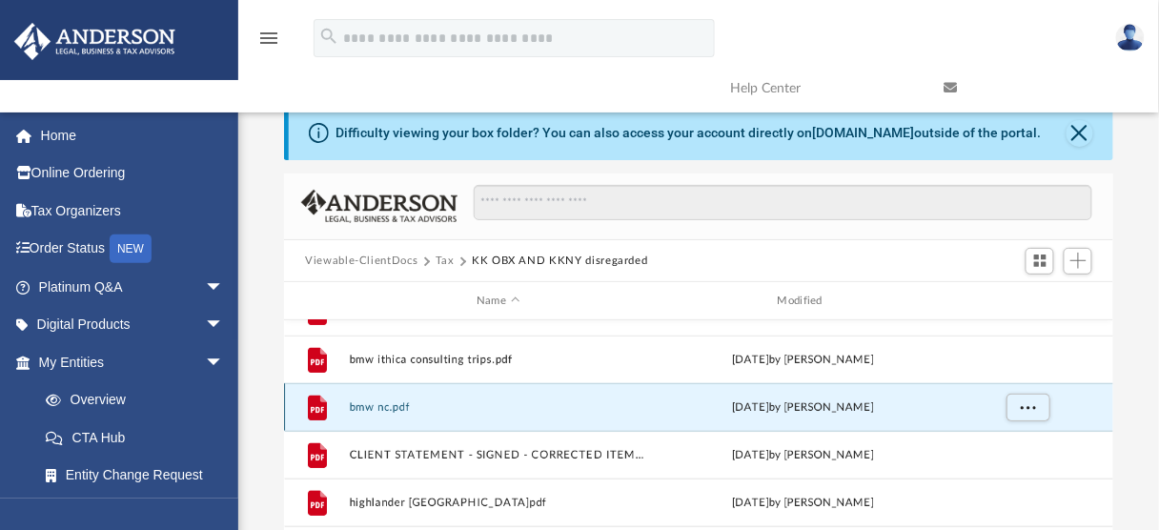
scroll to position [242, 0]
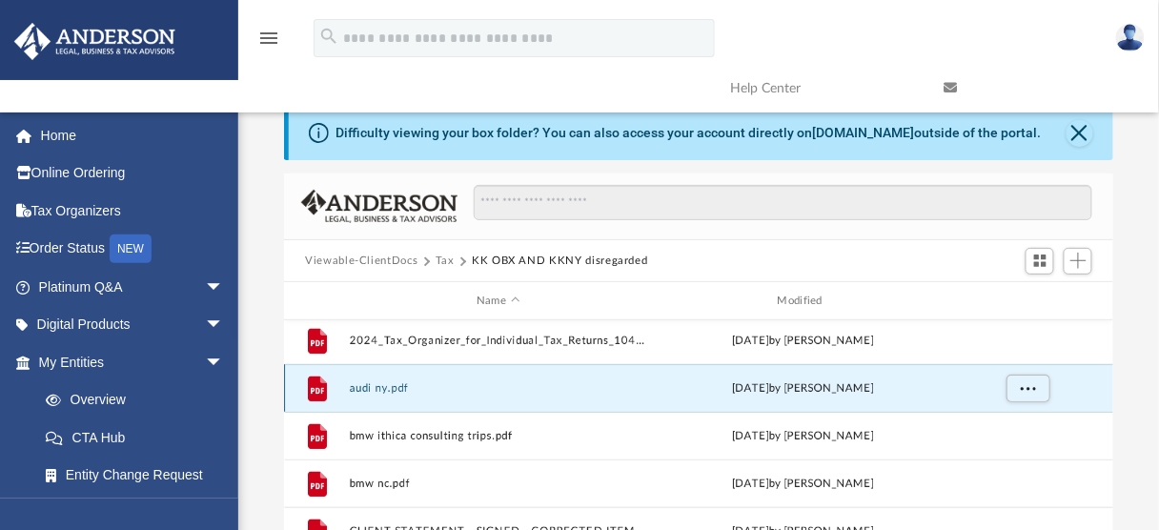
click at [382, 389] on button "audi ny.pdf" at bounding box center [498, 388] width 297 height 12
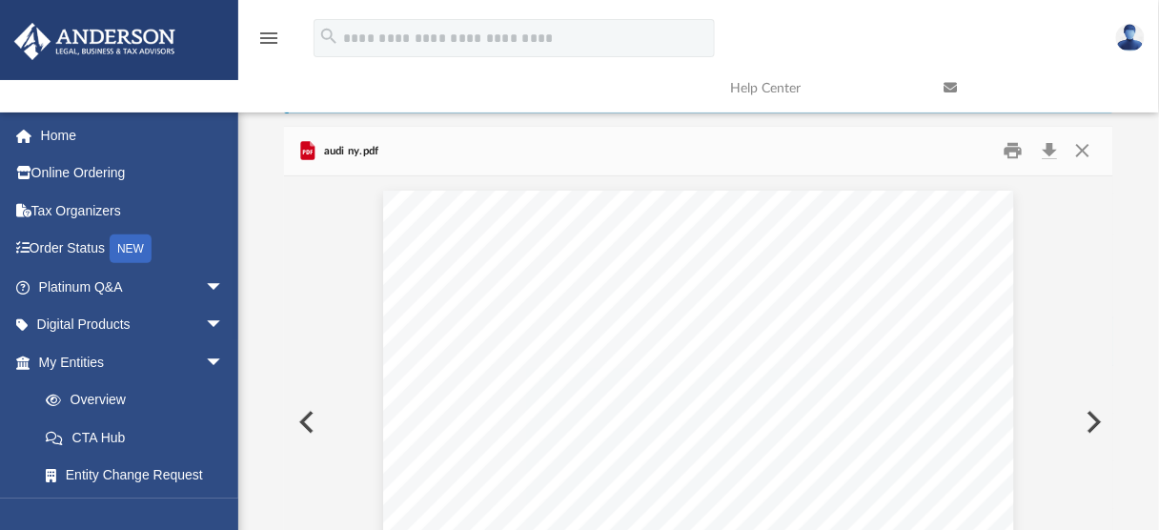
scroll to position [0, 0]
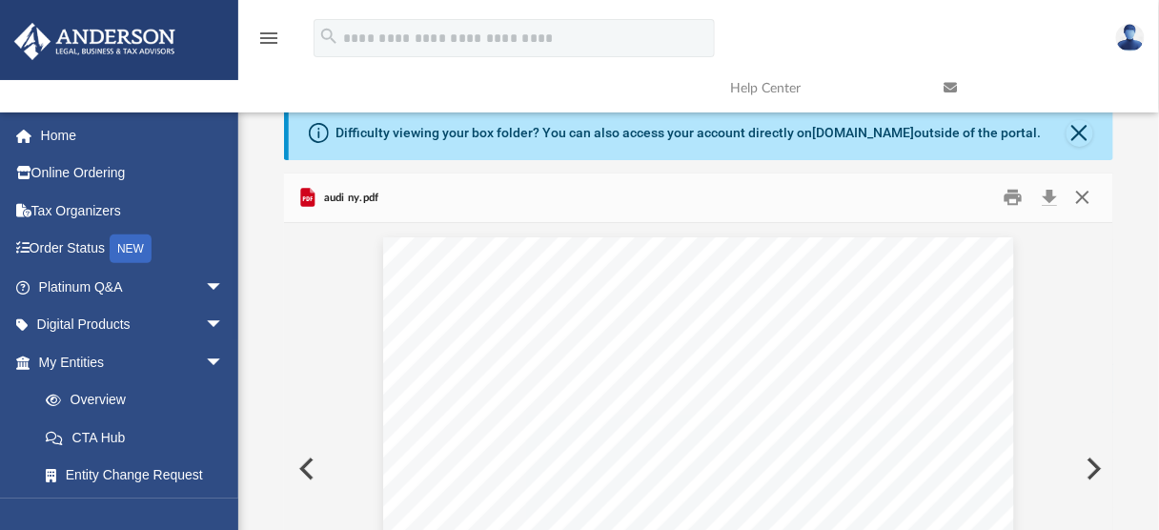
click at [1095, 195] on button "Close" at bounding box center [1083, 198] width 34 height 30
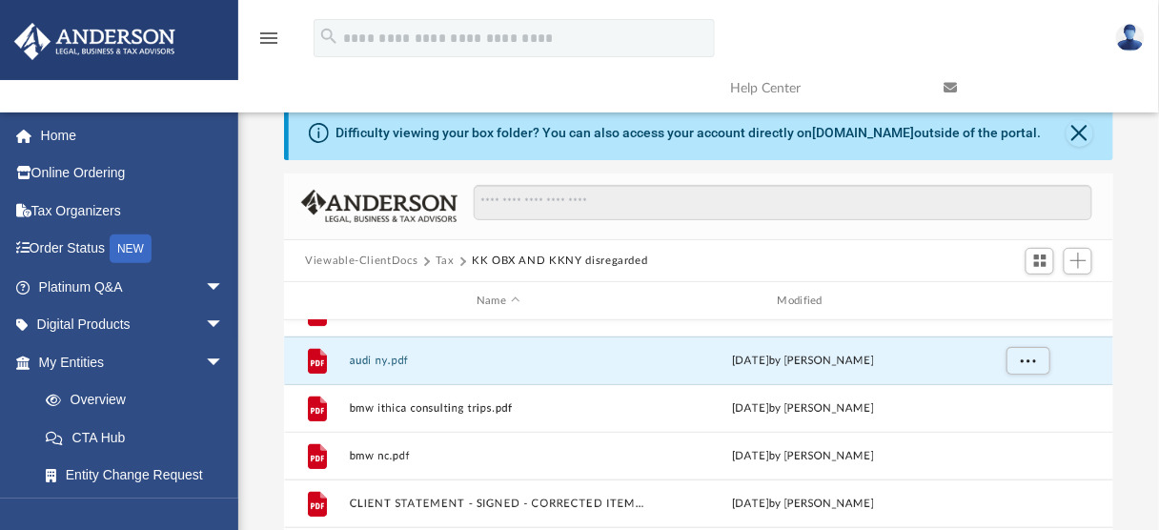
scroll to position [243, 0]
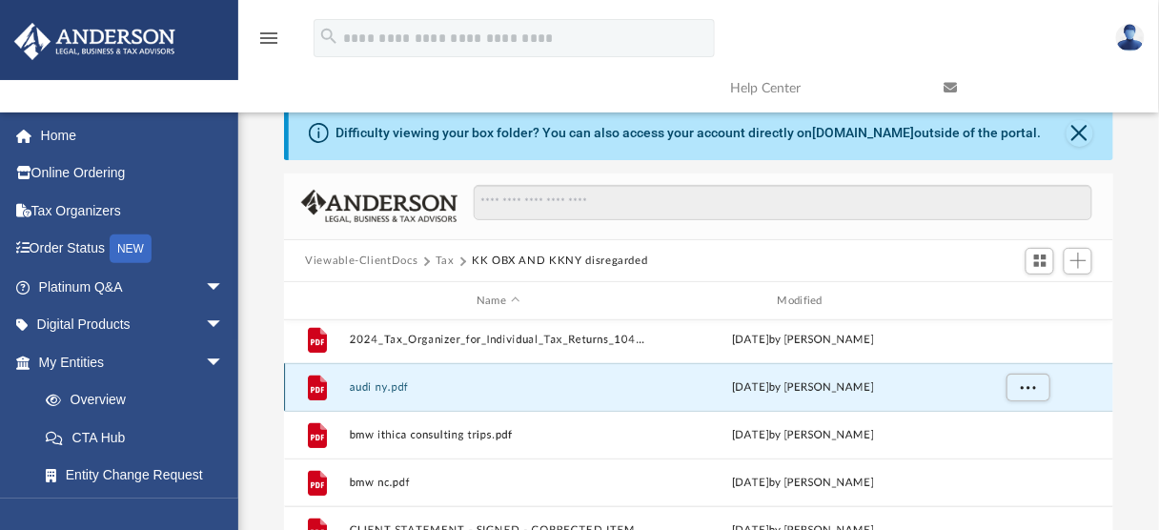
click at [385, 383] on button "audi ny.pdf" at bounding box center [498, 387] width 297 height 12
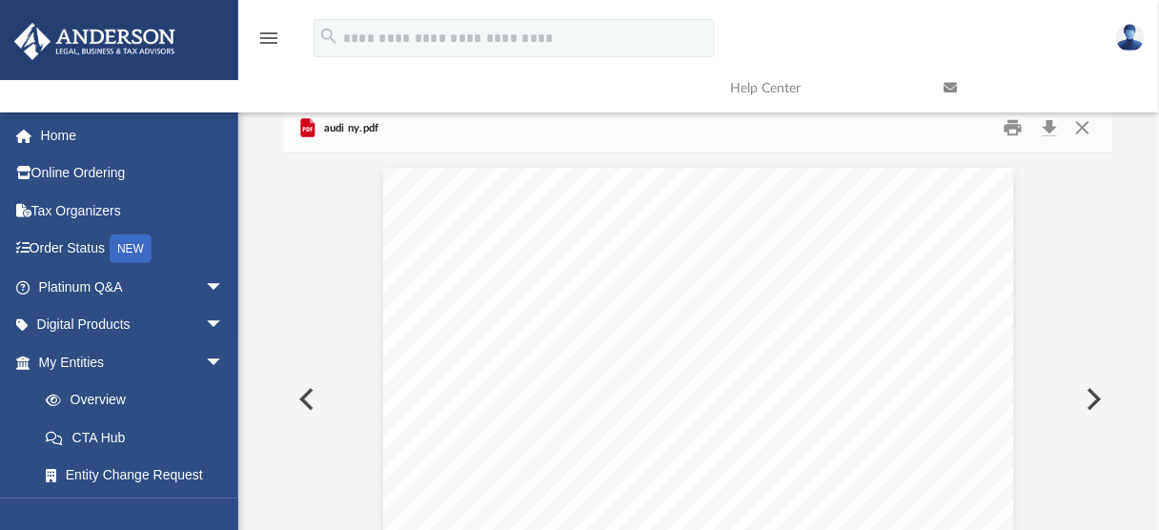
scroll to position [0, 0]
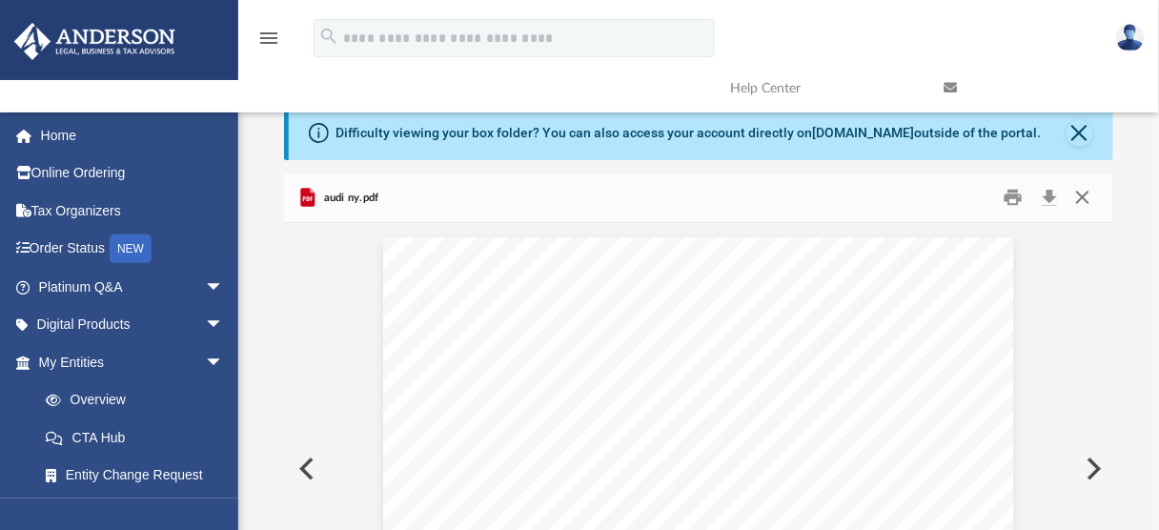
click at [1078, 196] on button "Close" at bounding box center [1083, 198] width 34 height 30
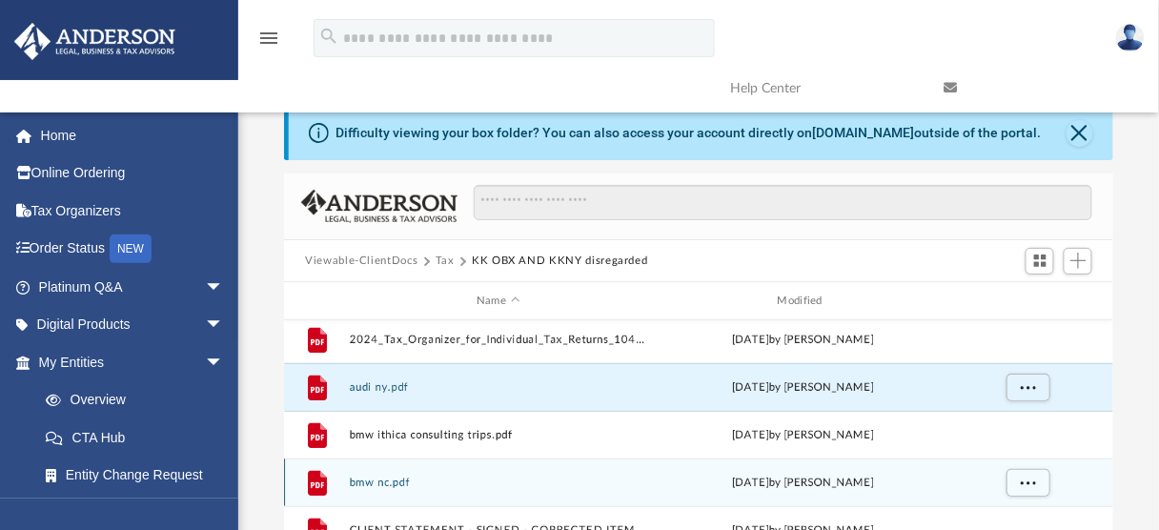
click at [382, 484] on button "bmw nc.pdf" at bounding box center [498, 483] width 297 height 12
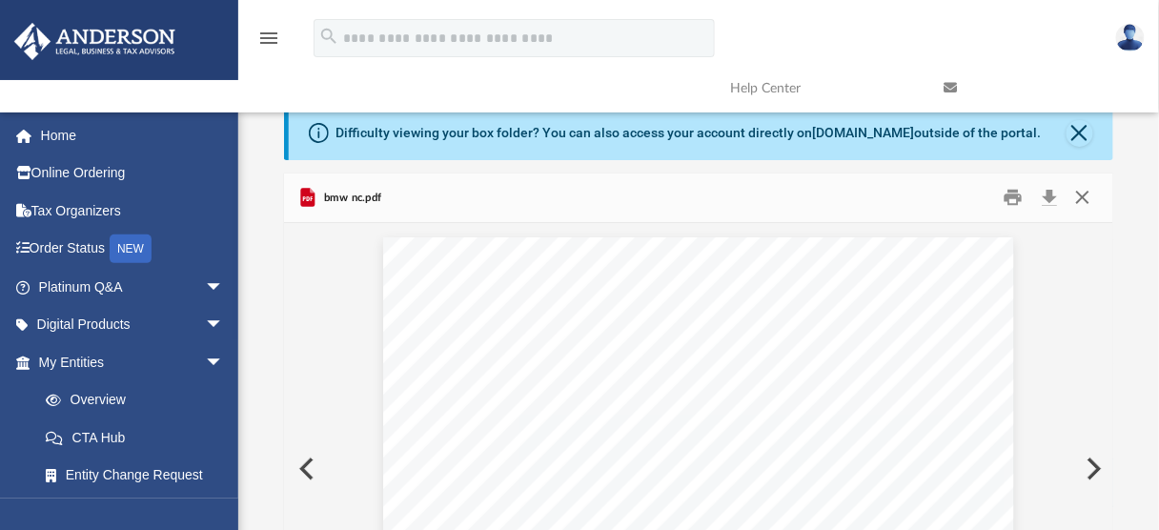
click at [1081, 199] on button "Close" at bounding box center [1083, 198] width 34 height 30
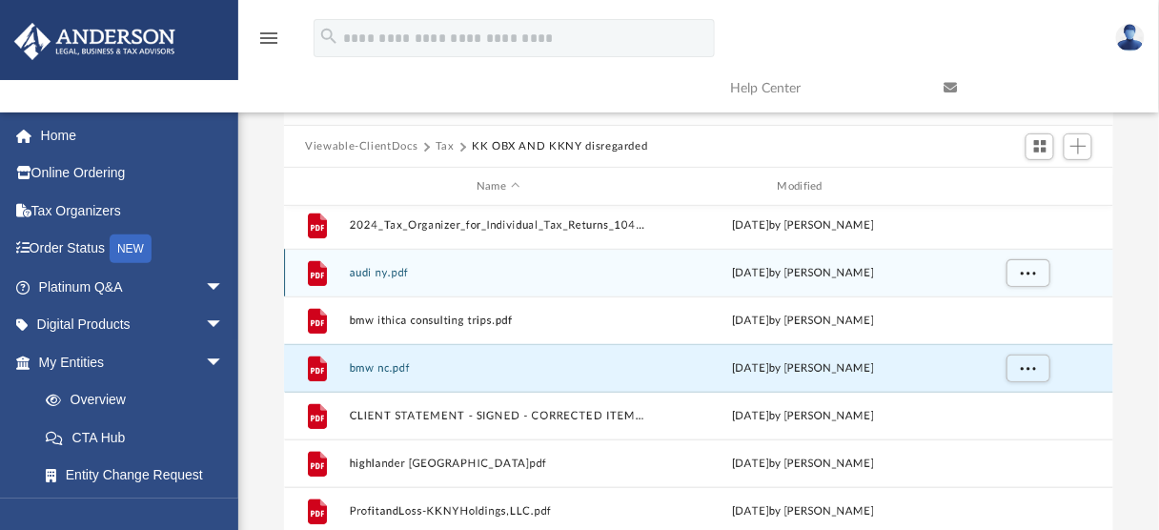
scroll to position [152, 0]
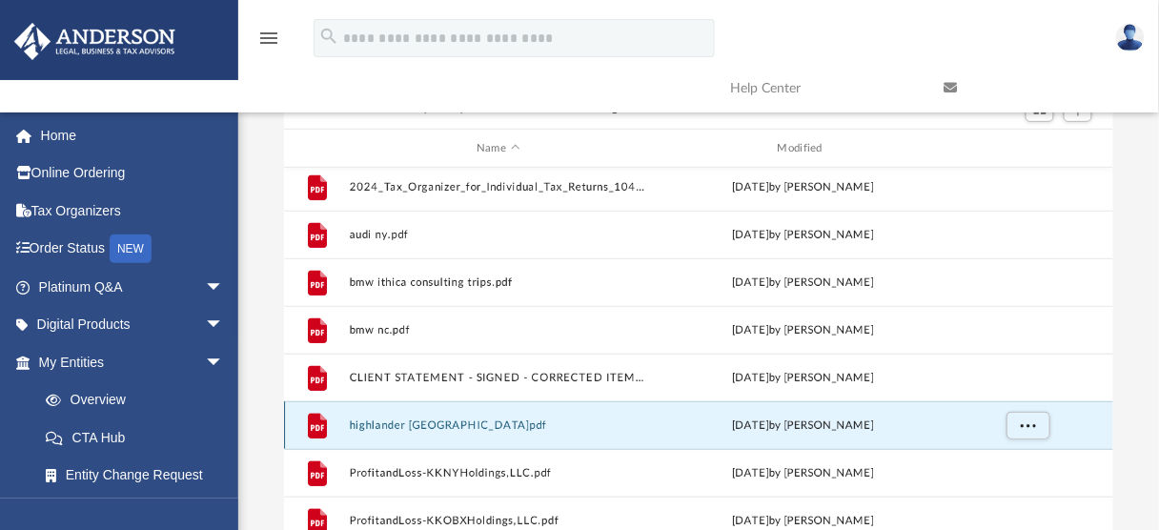
click at [404, 428] on button "highlander nc.pdf" at bounding box center [498, 425] width 297 height 12
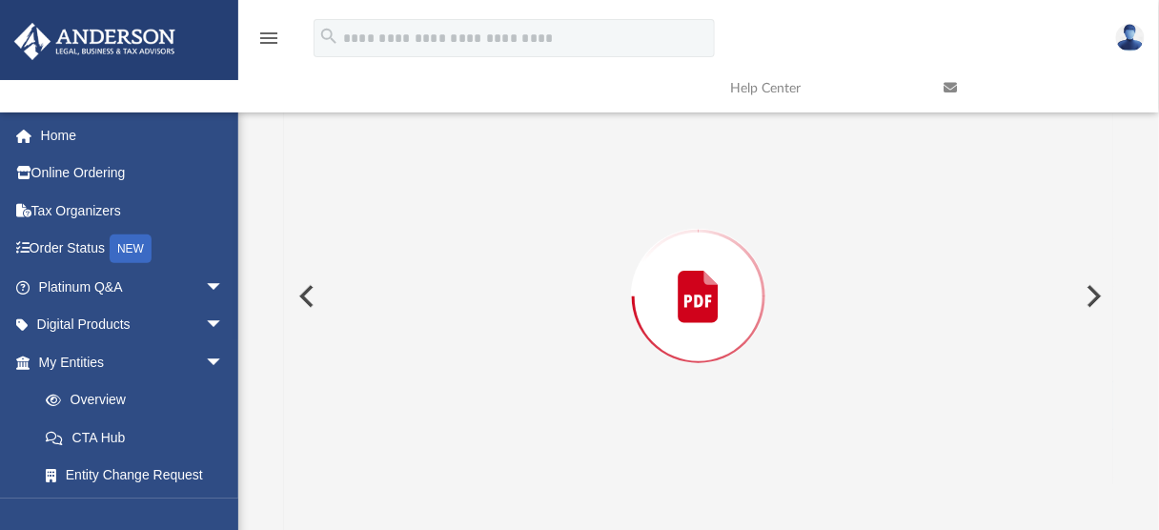
scroll to position [185, 0]
